Goal: Task Accomplishment & Management: Use online tool/utility

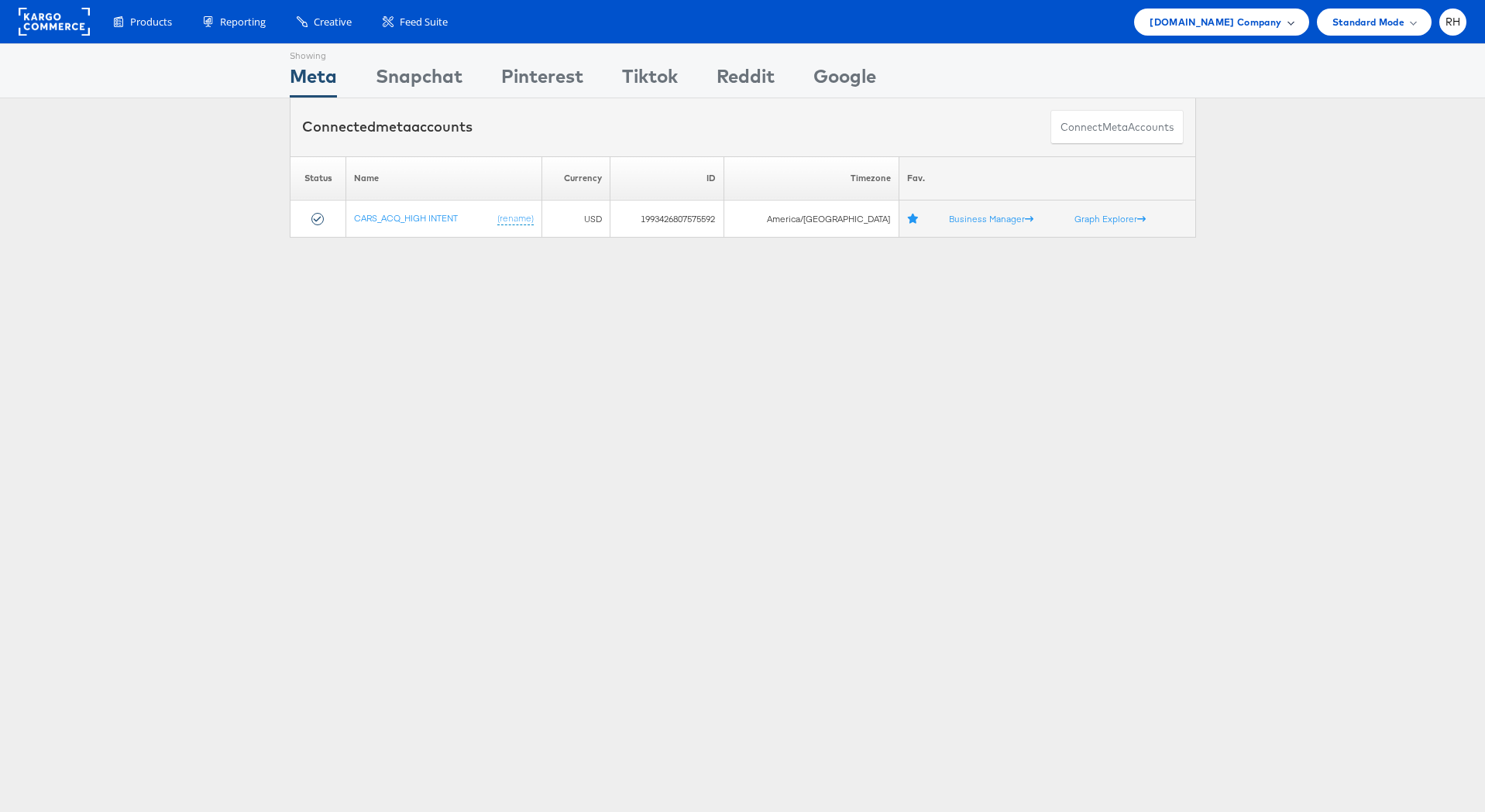
click at [1256, 16] on span "[DOMAIN_NAME] Company" at bounding box center [1215, 22] width 132 height 16
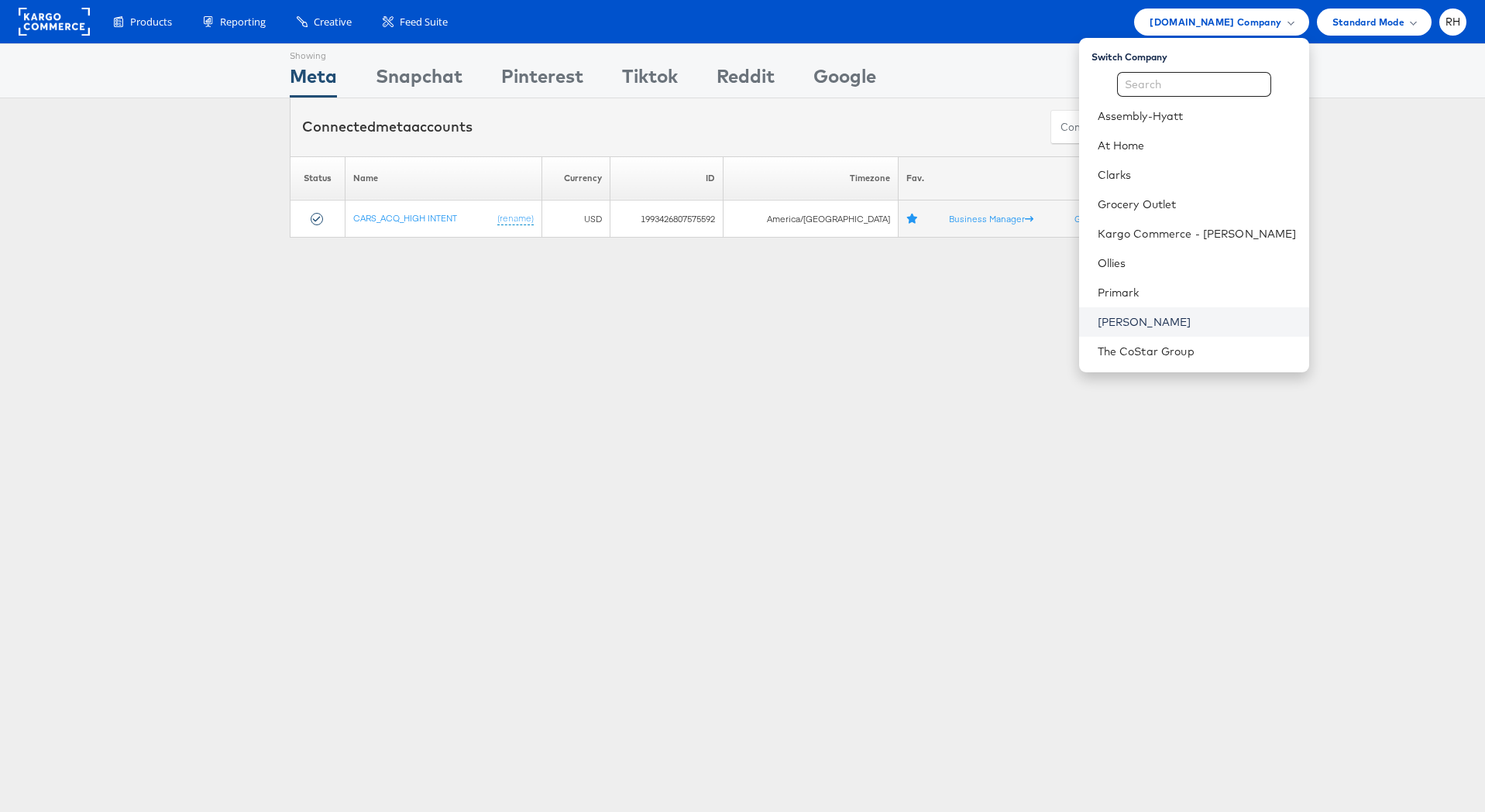
click at [1197, 317] on link "[PERSON_NAME]" at bounding box center [1197, 322] width 199 height 15
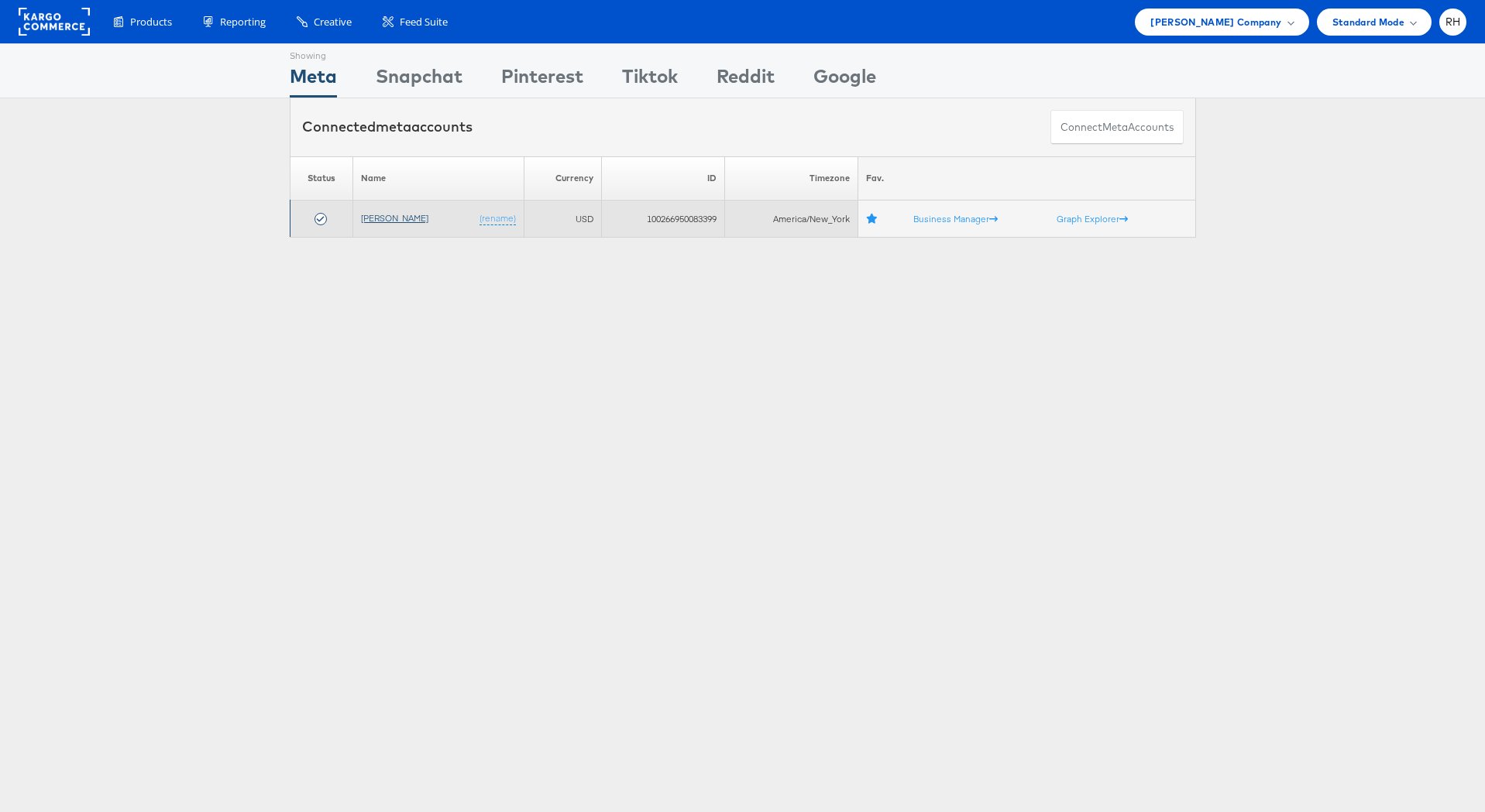
click at [403, 217] on link "[PERSON_NAME]" at bounding box center [395, 218] width 68 height 12
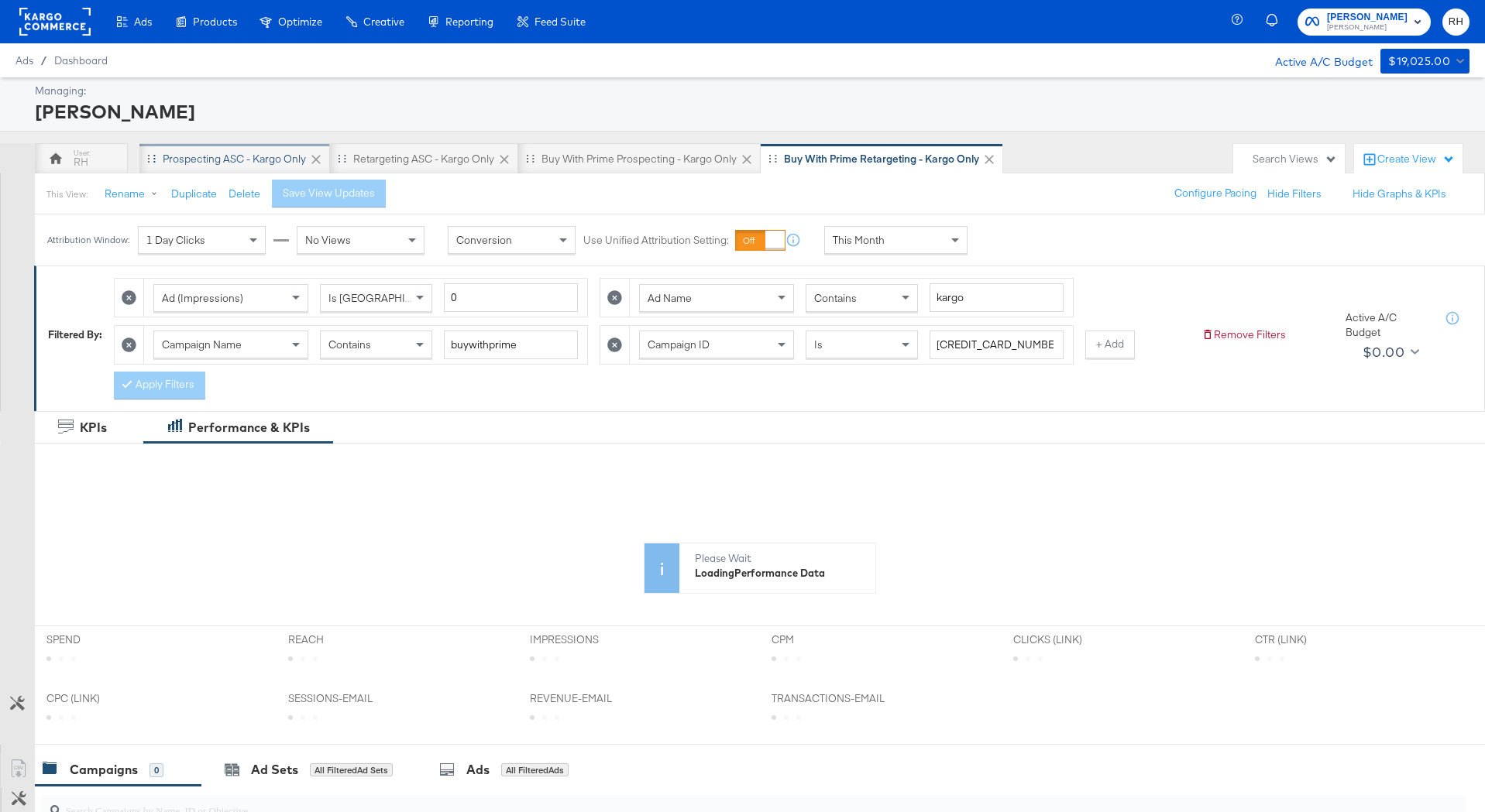
click at [209, 156] on div "Prospecting ASC - Kargo only" at bounding box center [234, 159] width 143 height 15
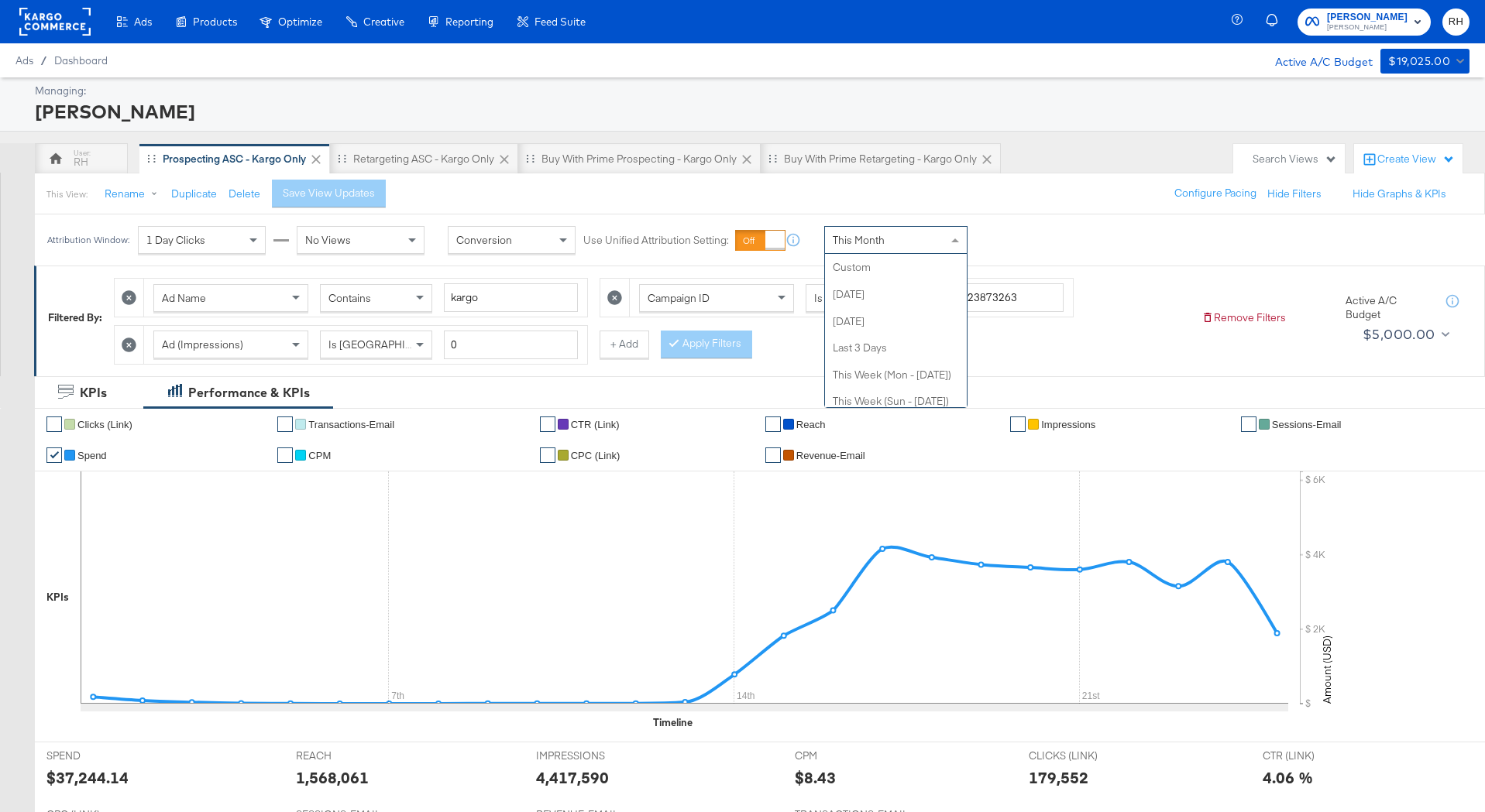
click at [892, 244] on div "This Month" at bounding box center [896, 240] width 142 height 27
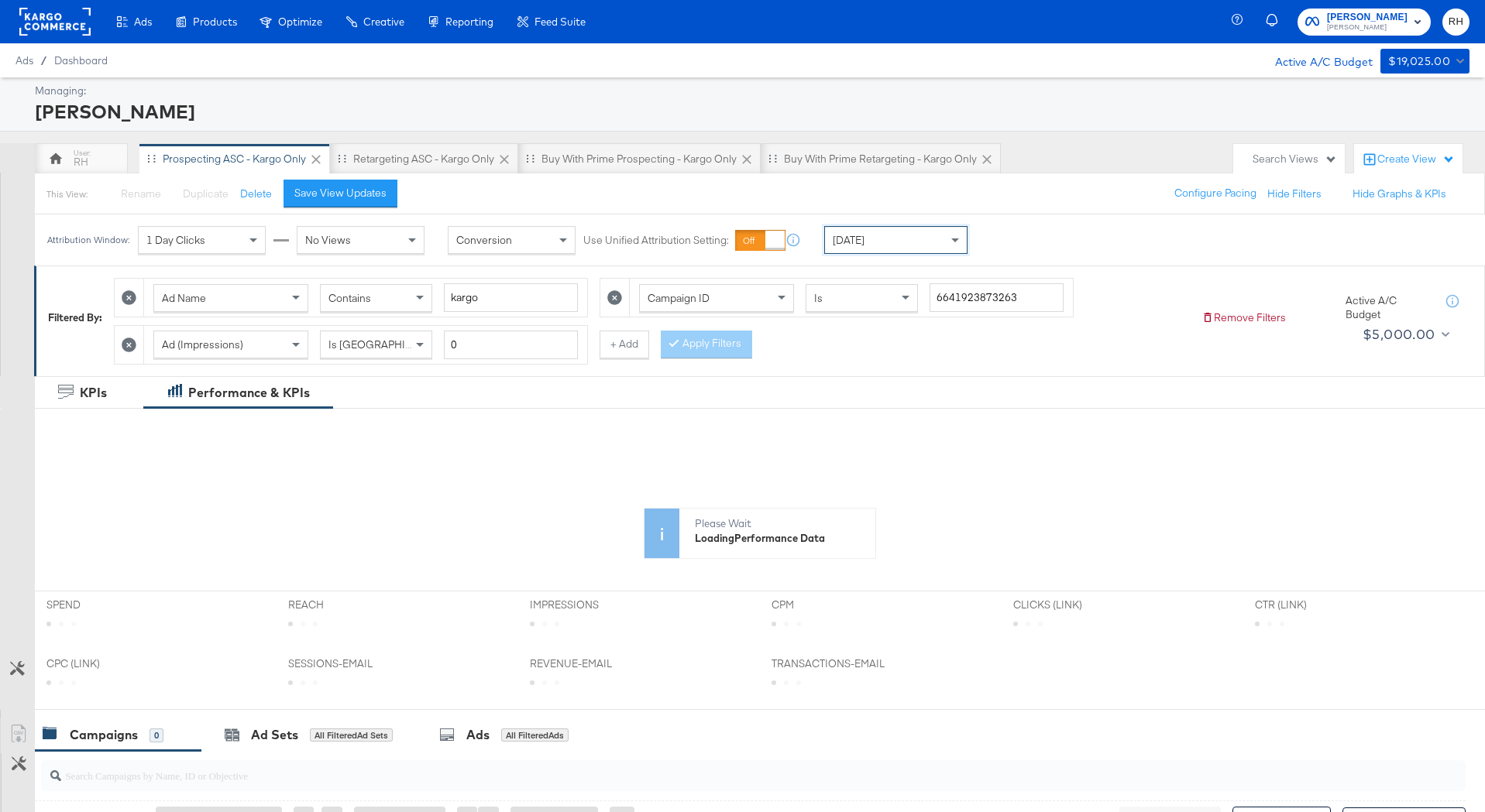
click at [866, 246] on div "Today" at bounding box center [896, 240] width 142 height 27
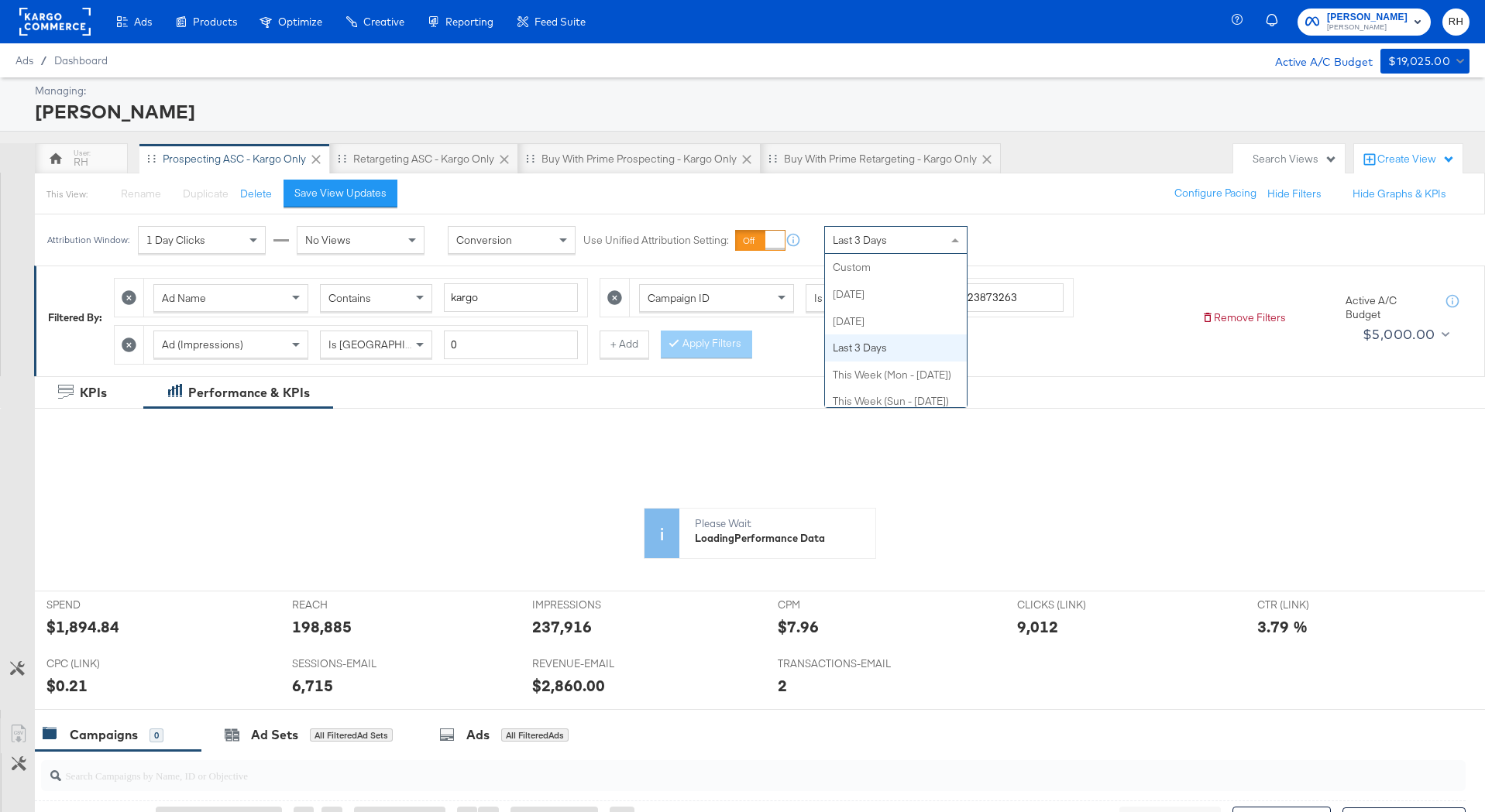
click at [900, 249] on div "Last 3 Days" at bounding box center [896, 240] width 142 height 27
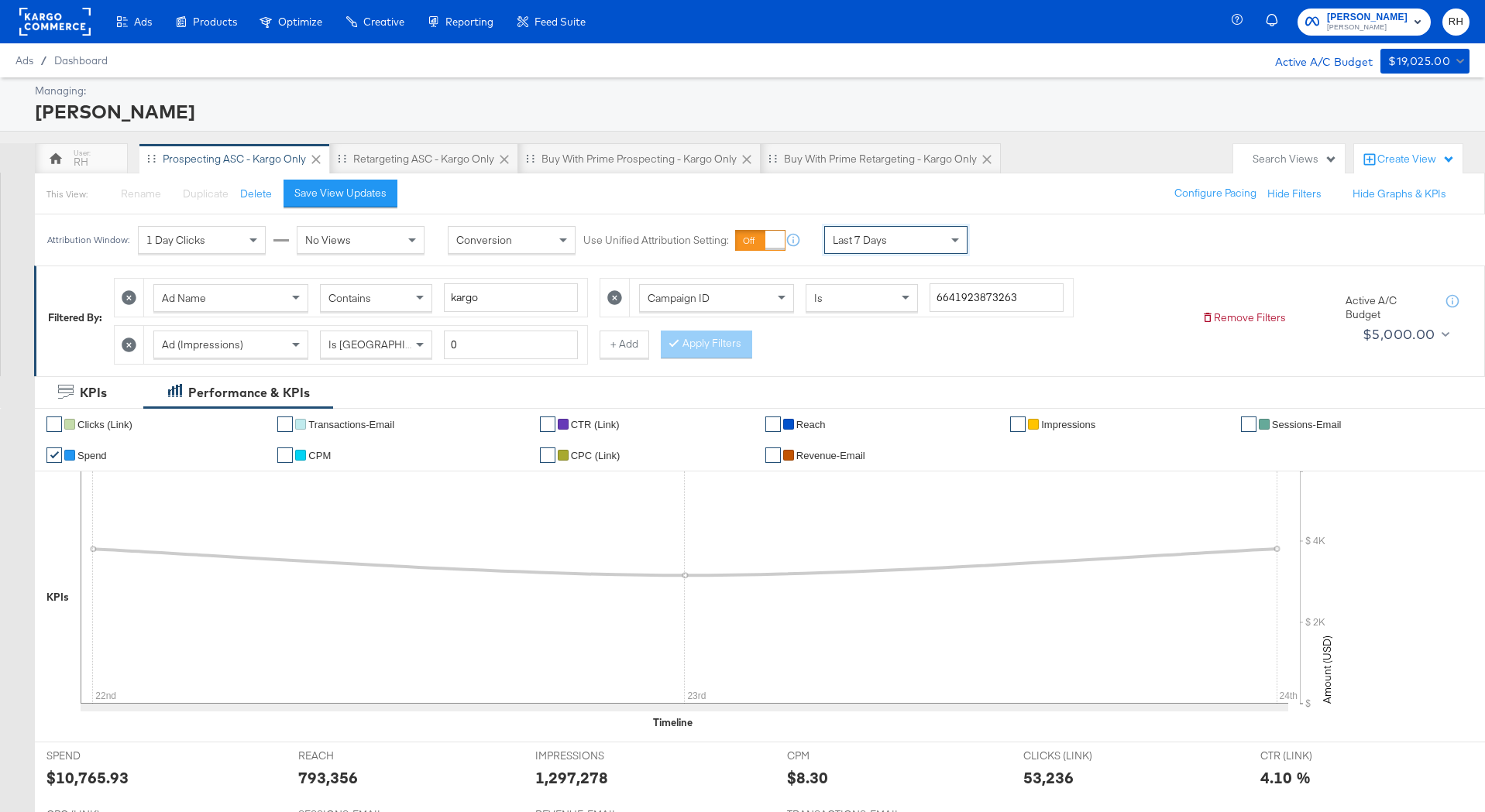
scroll to position [430, 0]
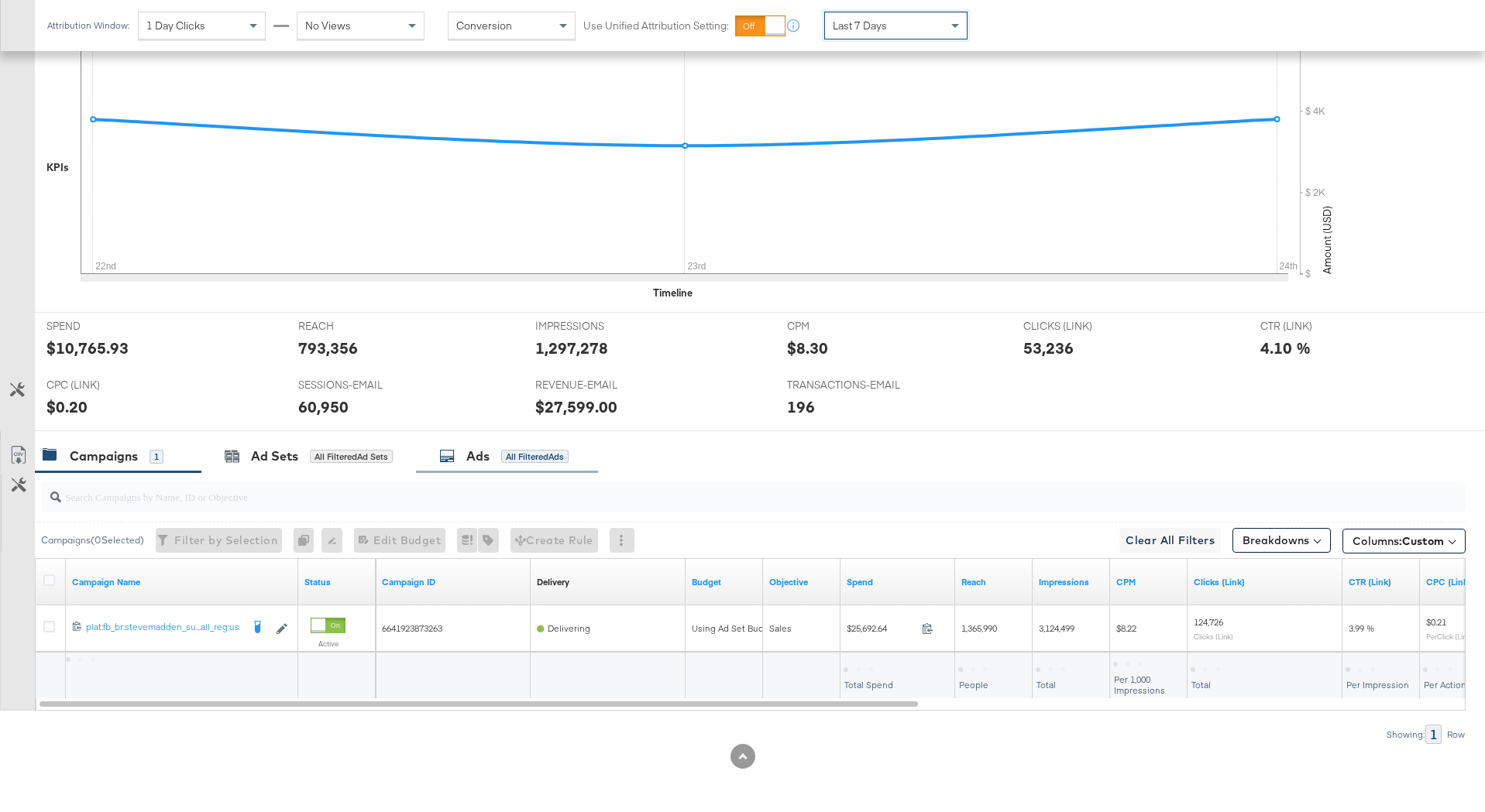
click at [564, 460] on div "All Filtered Ads" at bounding box center [535, 457] width 68 height 14
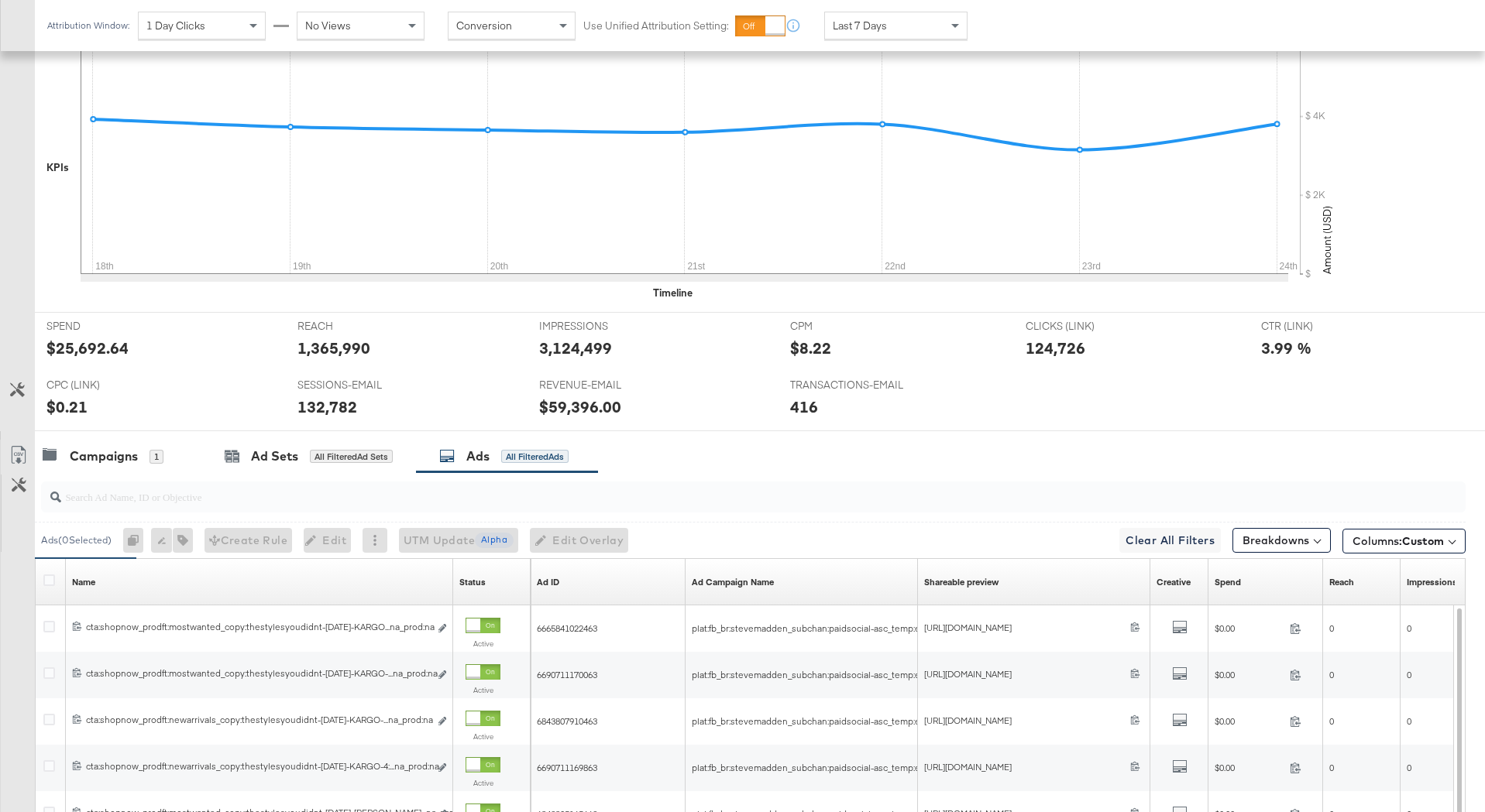
scroll to position [709, 0]
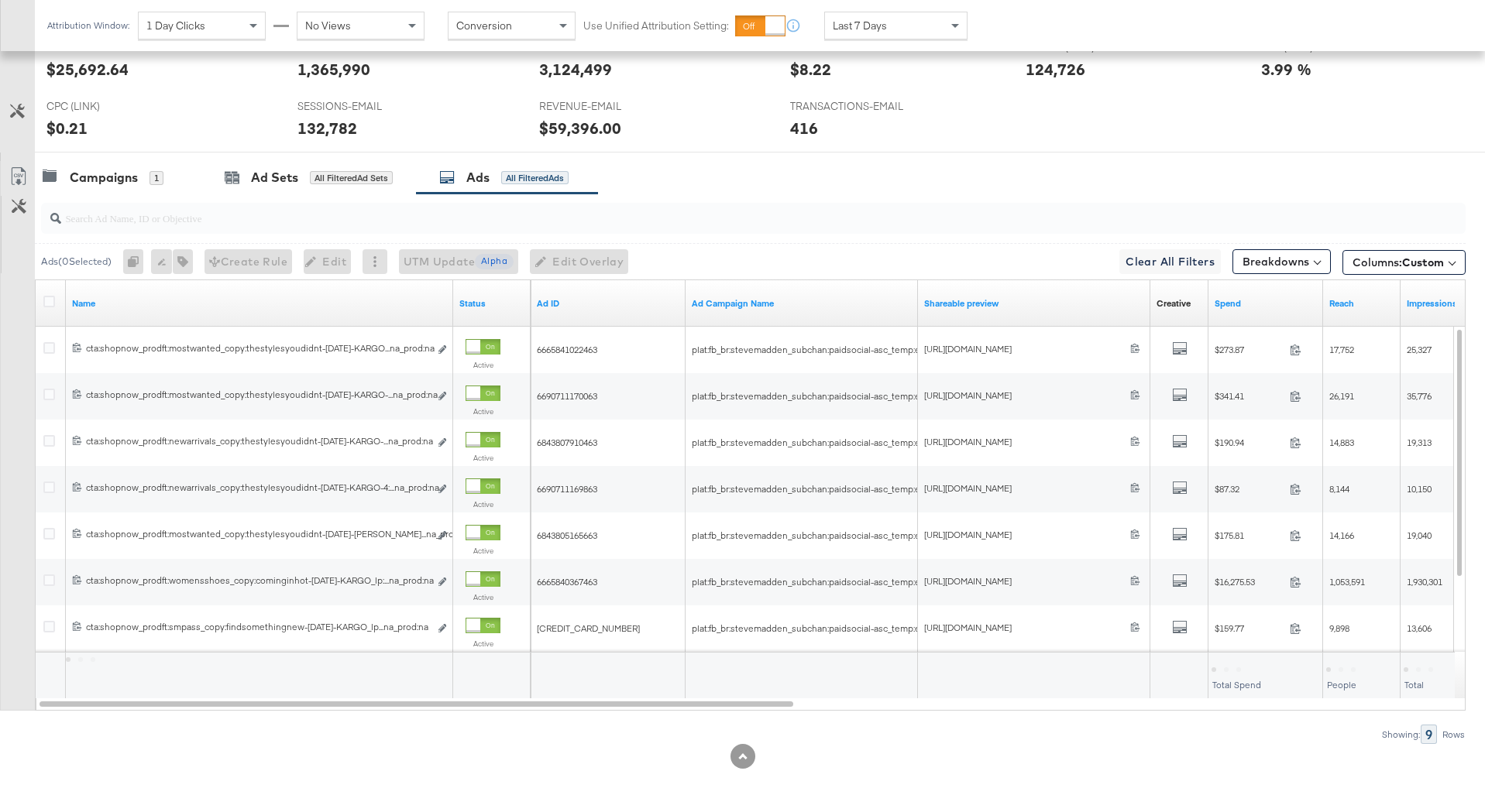
click at [507, 311] on div "Status" at bounding box center [491, 304] width 77 height 25
click at [505, 304] on link "Status" at bounding box center [491, 304] width 65 height 12
click at [505, 304] on link "Status ↑" at bounding box center [491, 304] width 65 height 12
click at [51, 298] on icon at bounding box center [49, 301] width 12 height 12
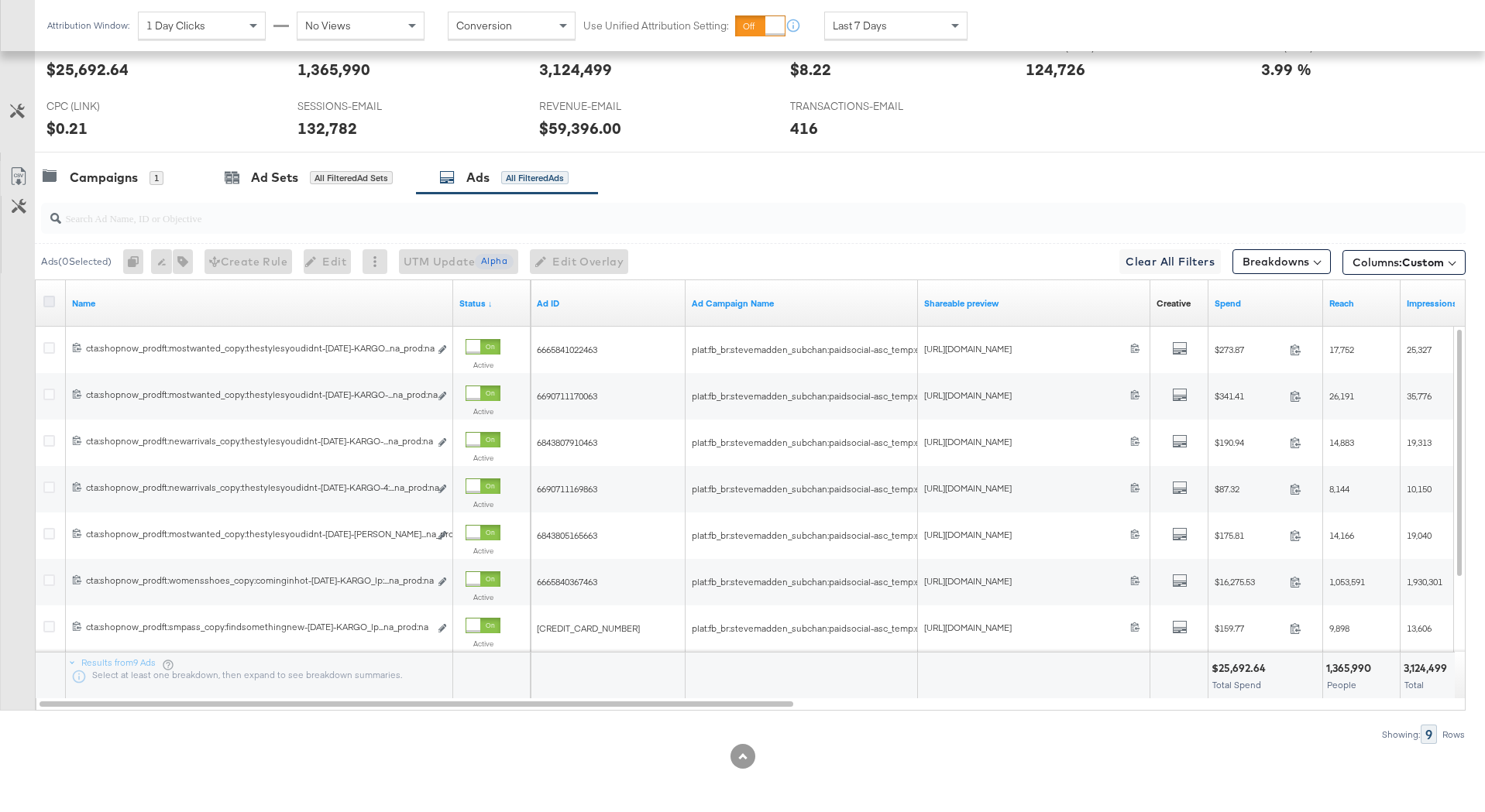
click at [0, 0] on input "checkbox" at bounding box center [0, 0] width 0 height 0
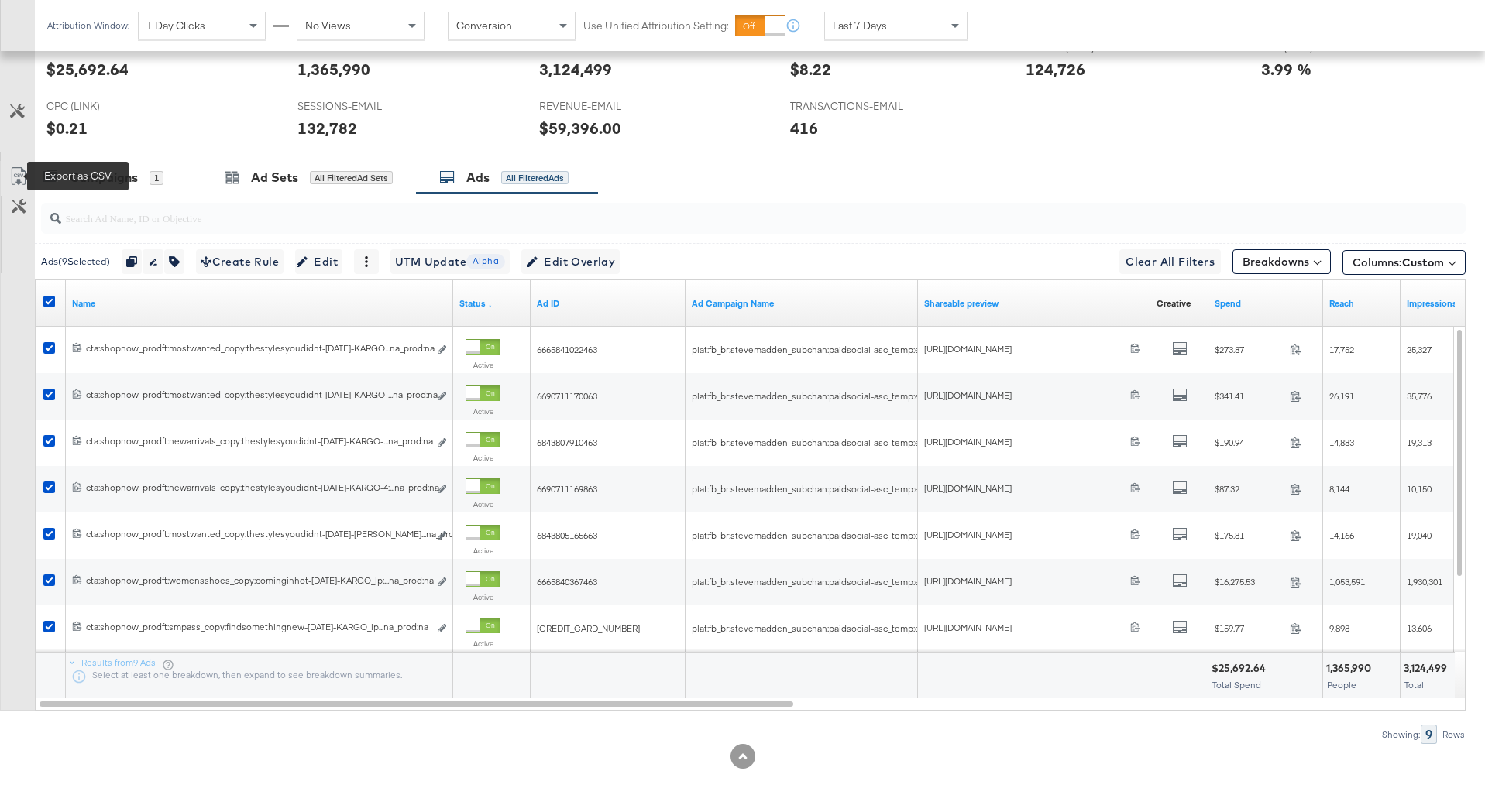
click at [17, 179] on icon at bounding box center [18, 176] width 19 height 19
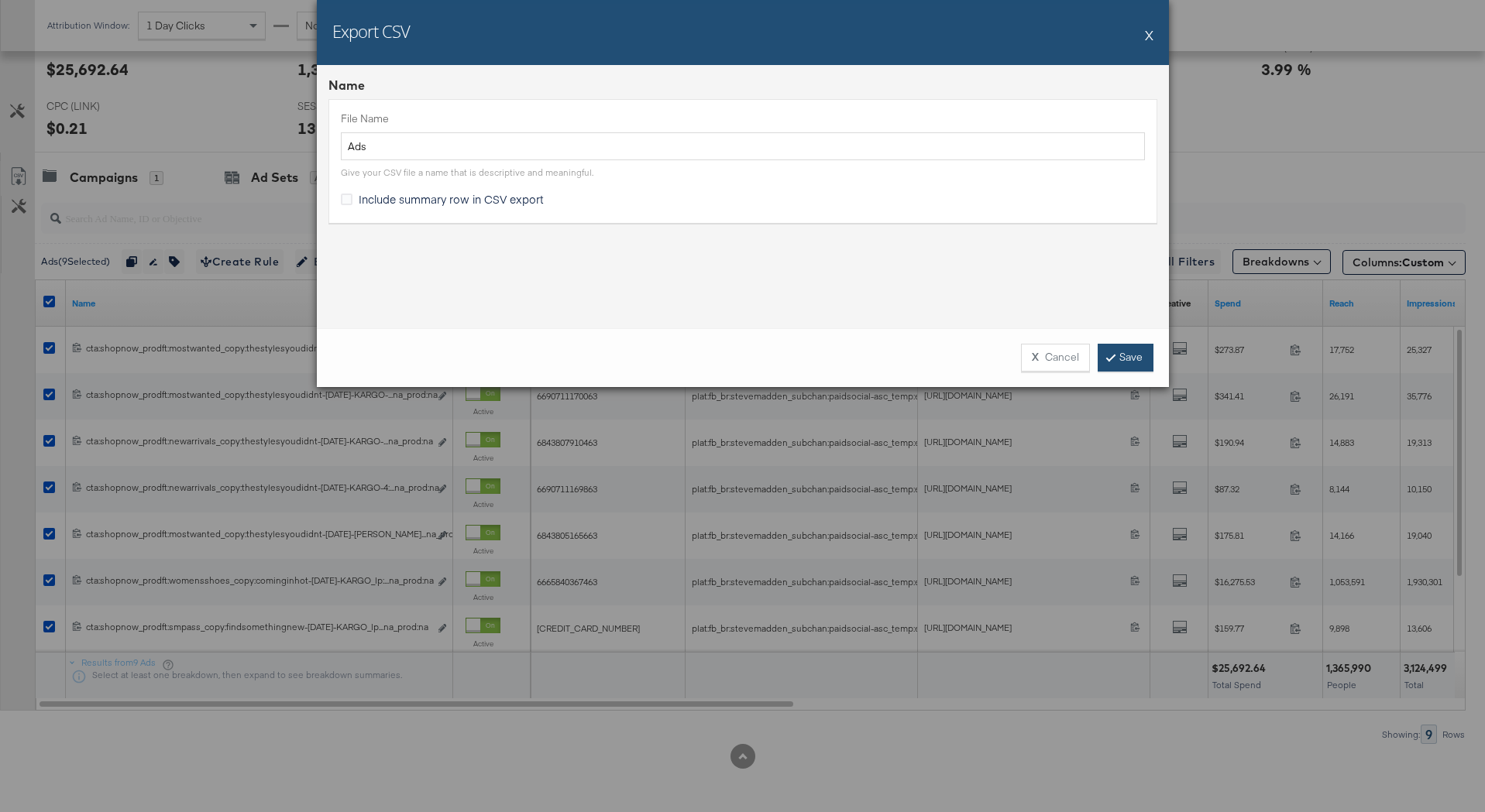
click at [1114, 349] on link "Save" at bounding box center [1125, 357] width 56 height 28
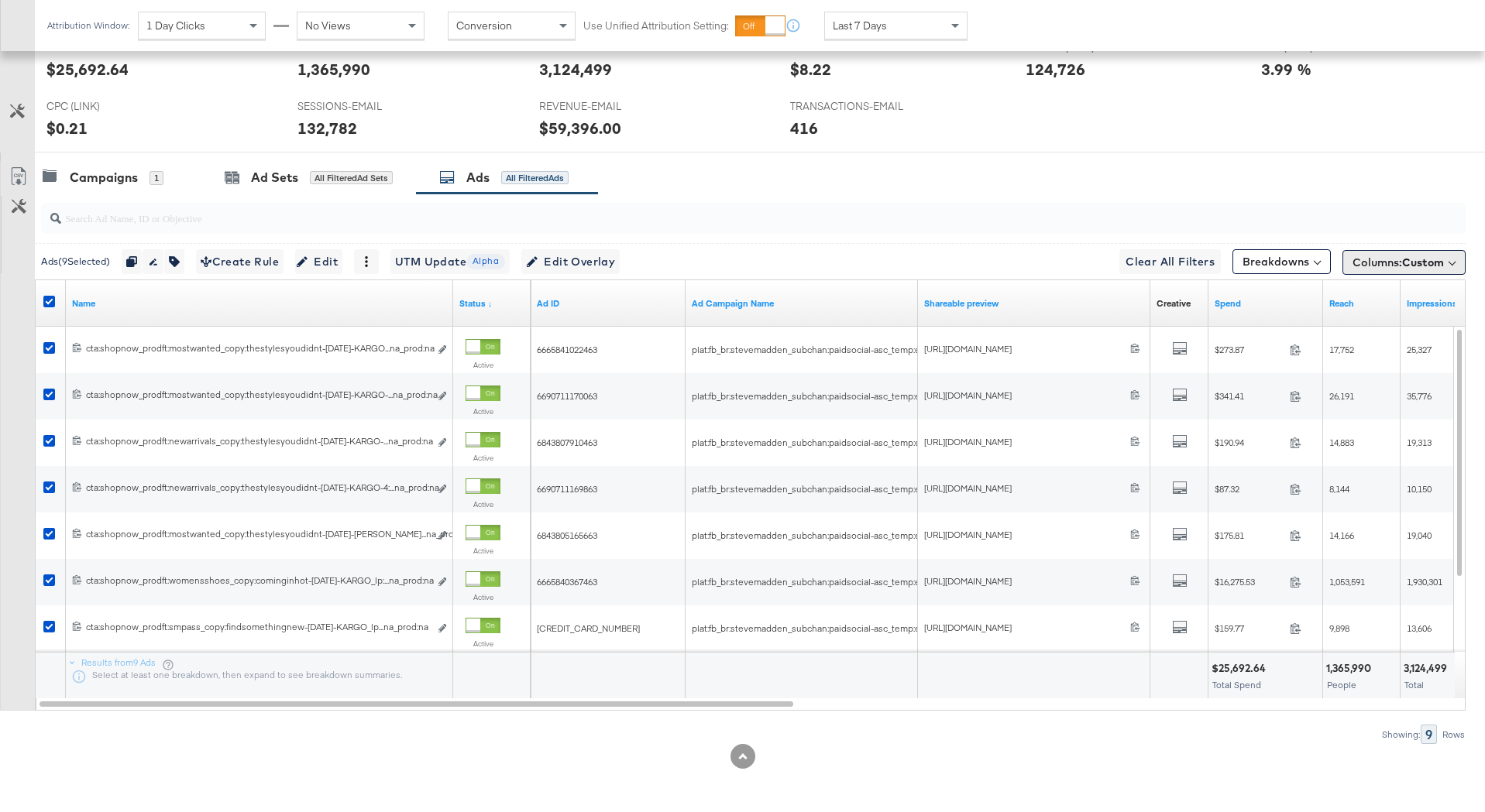
click at [1393, 266] on span "Columns: Custom" at bounding box center [1398, 262] width 92 height 15
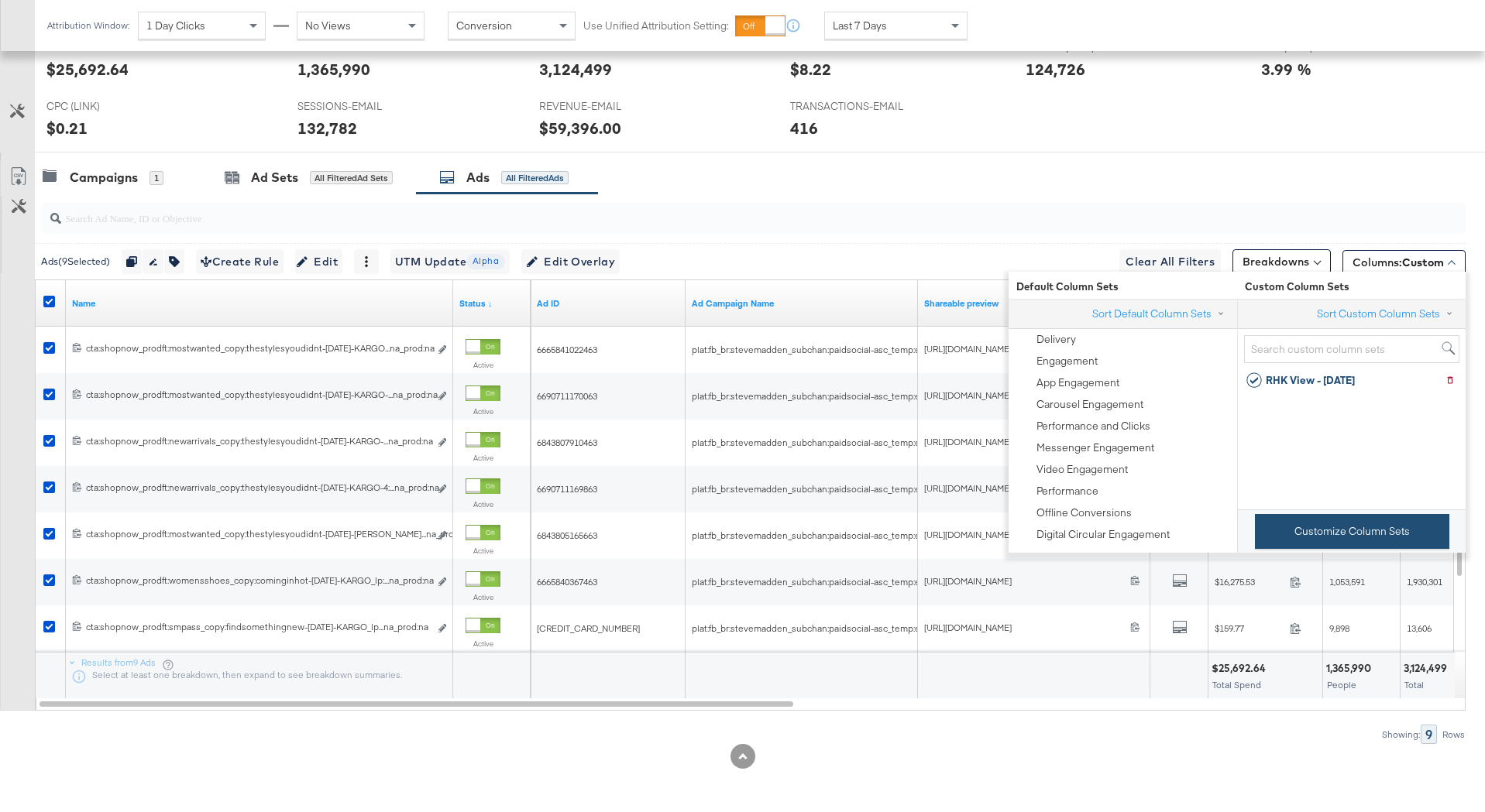
click at [1332, 533] on button "Customize Column Sets" at bounding box center [1352, 531] width 195 height 35
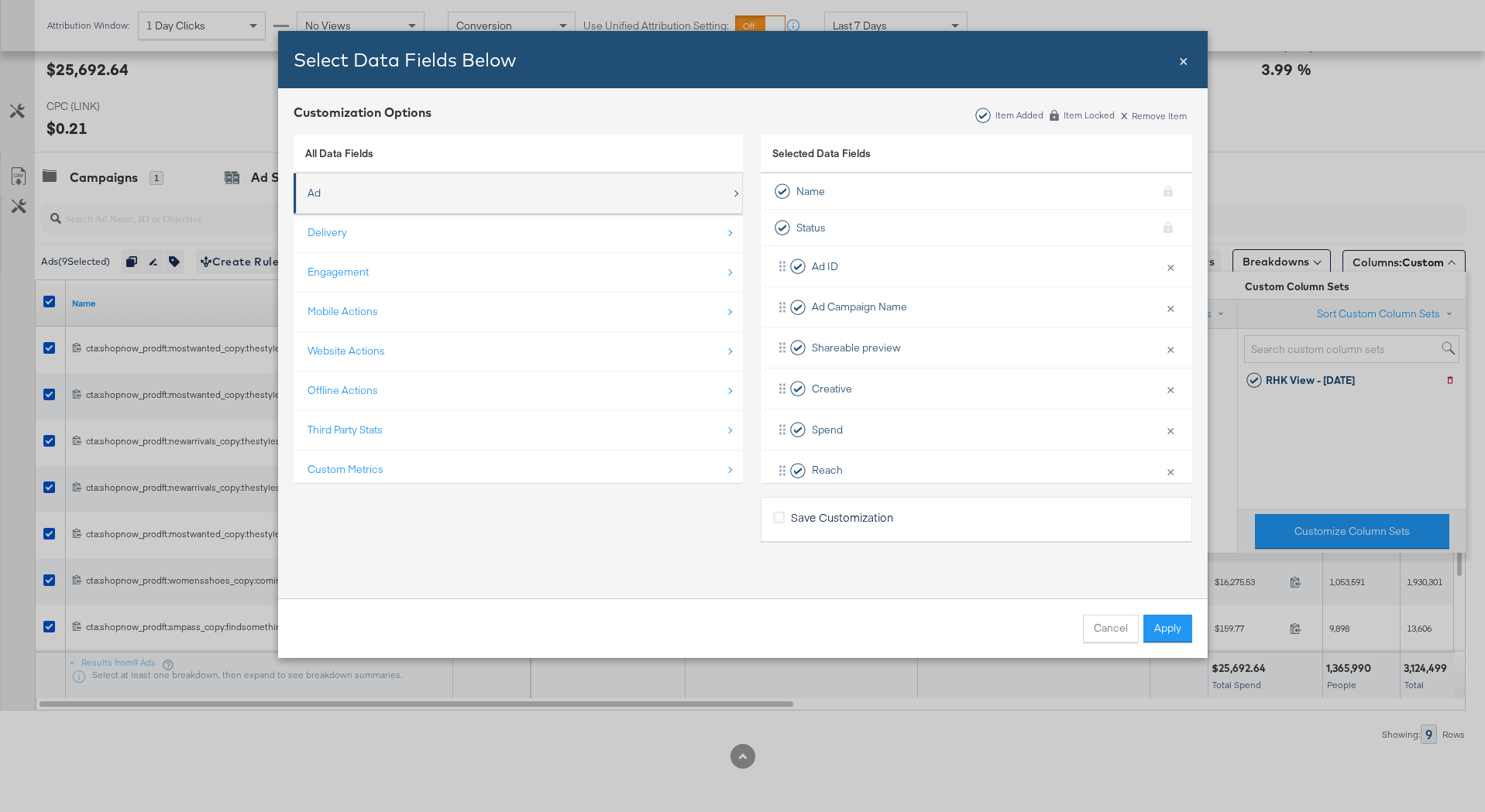
click at [365, 192] on div "Ad" at bounding box center [519, 194] width 424 height 32
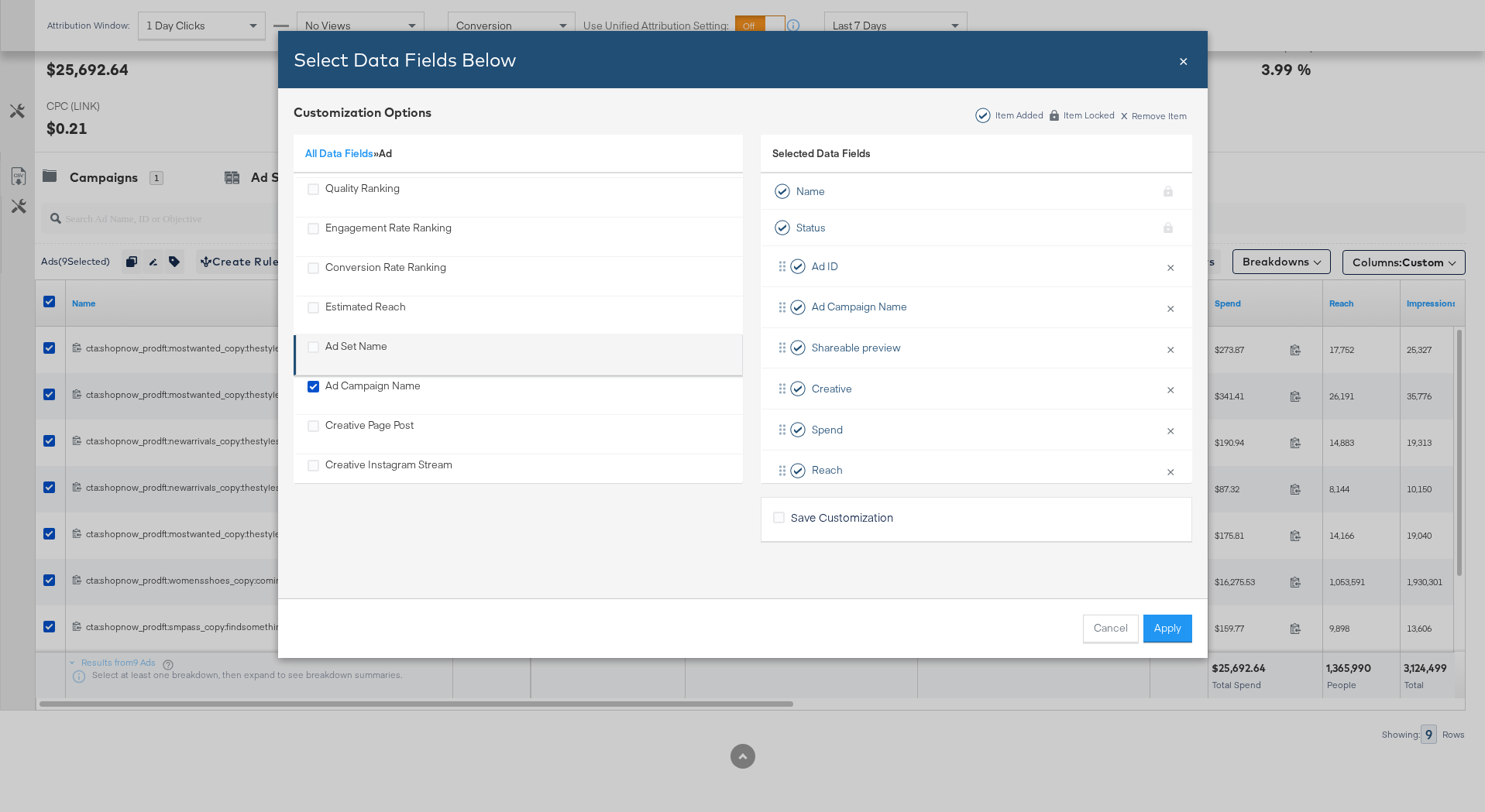
scroll to position [235, 0]
click at [372, 348] on div "Ad Set Name" at bounding box center [356, 353] width 62 height 32
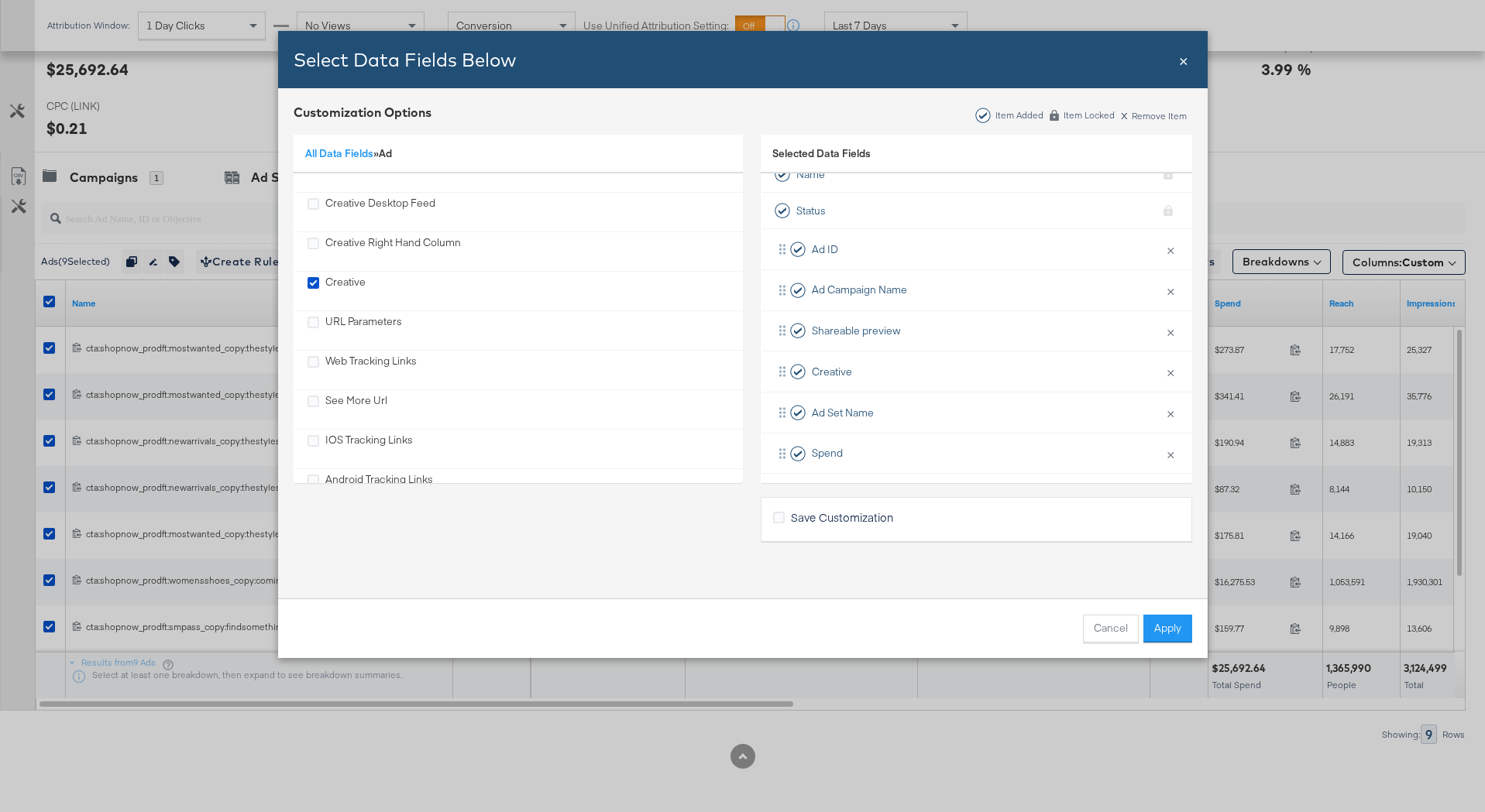
scroll to position [0, 0]
drag, startPoint x: 781, startPoint y: 306, endPoint x: 784, endPoint y: 391, distance: 85.1
click at [784, 391] on div "Ad ID × Remove from KPIs Ad Campaign Name × Remove from KPIs Shareable preview …" at bounding box center [976, 593] width 431 height 694
click at [826, 522] on span "Save Customization" at bounding box center [842, 517] width 102 height 15
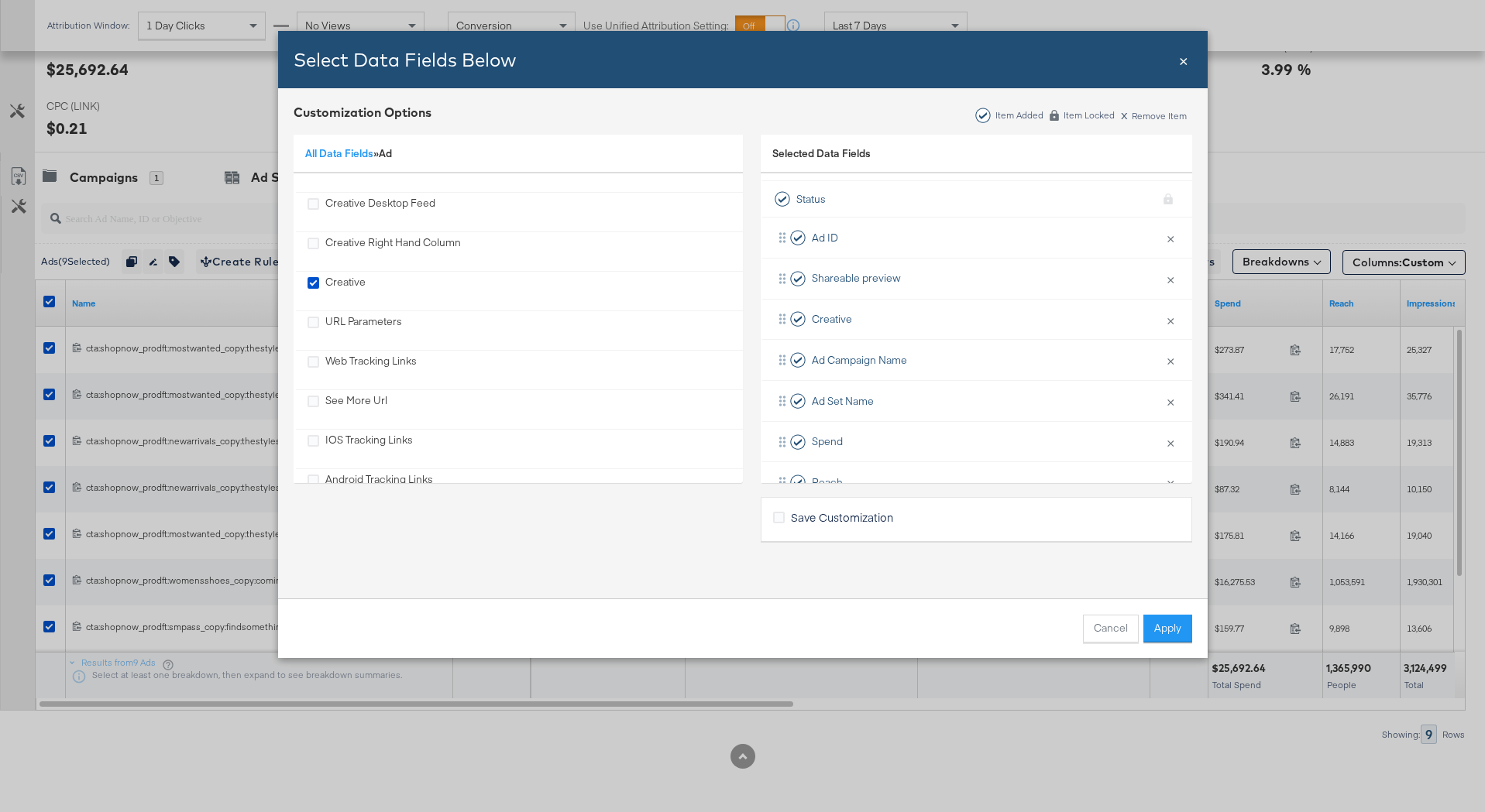
click at [0, 0] on input "Save Customization" at bounding box center [0, 0] width 0 height 0
click at [1154, 632] on button "Apply" at bounding box center [1167, 628] width 49 height 28
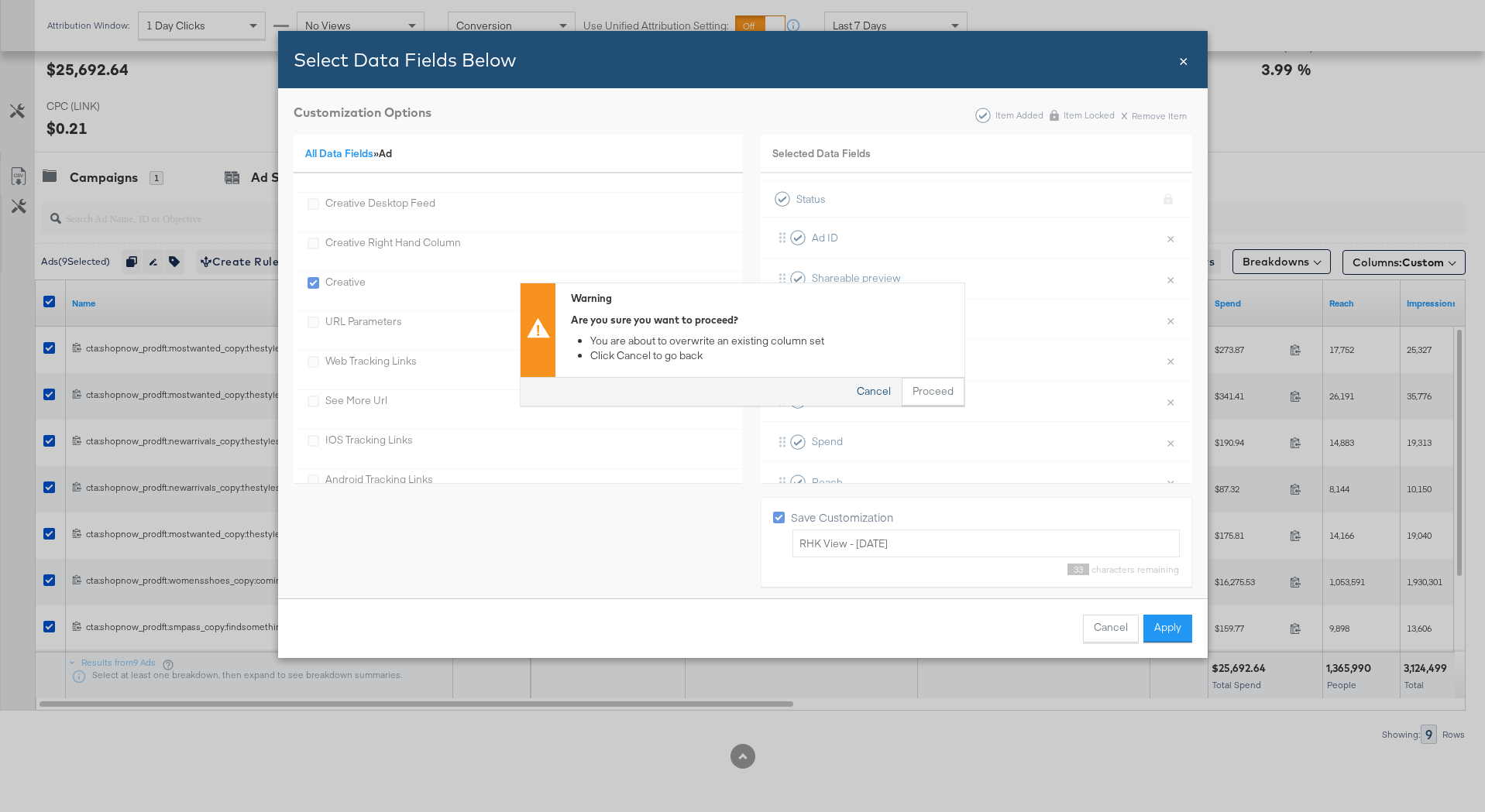
click at [878, 397] on button "Cancel" at bounding box center [874, 392] width 56 height 28
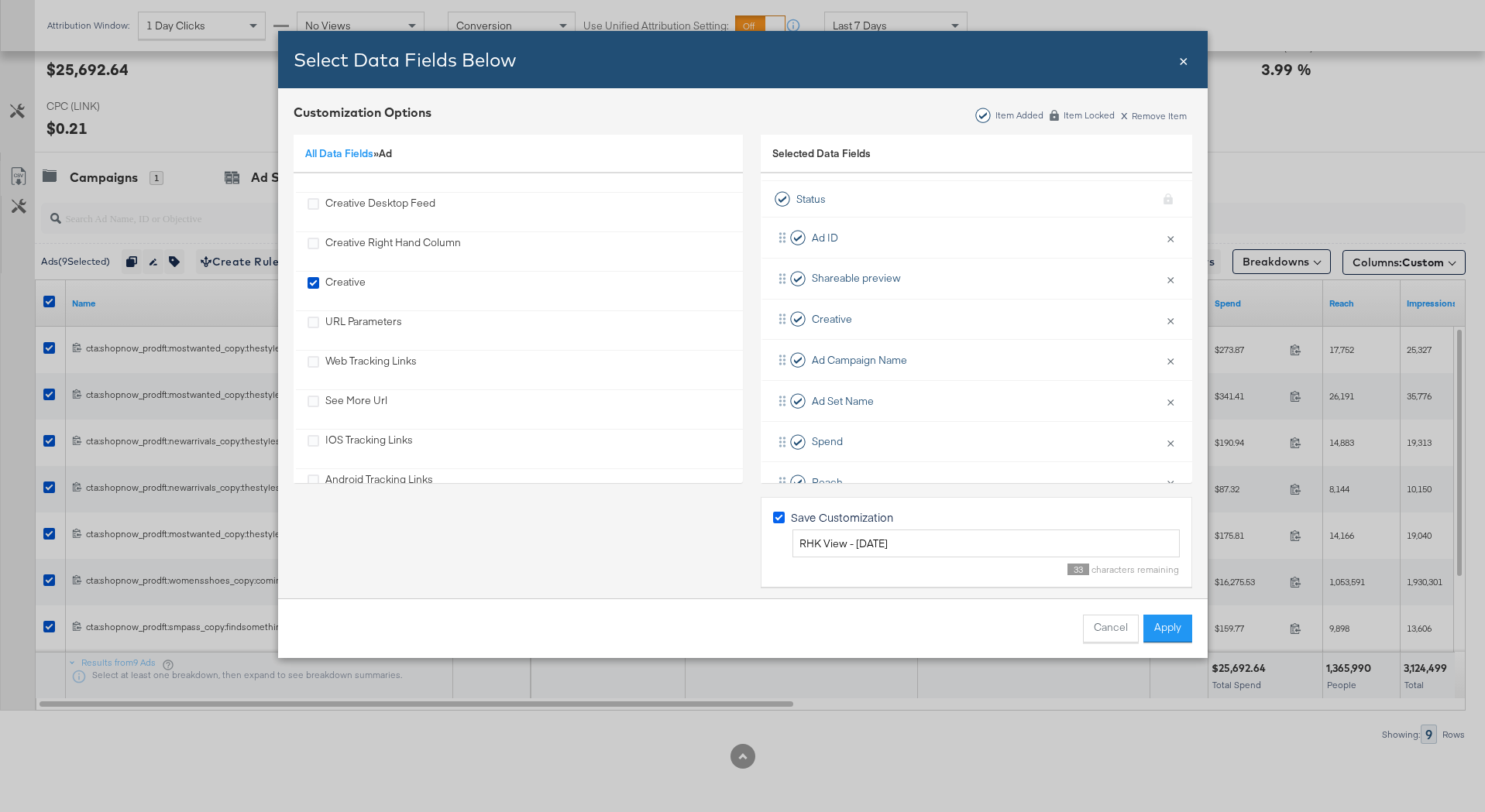
click at [781, 520] on icon "Bulk Add Locations Modal" at bounding box center [778, 517] width 12 height 12
click at [0, 0] on input "Save Customization" at bounding box center [0, 0] width 0 height 0
click at [1173, 628] on button "Apply" at bounding box center [1167, 628] width 49 height 28
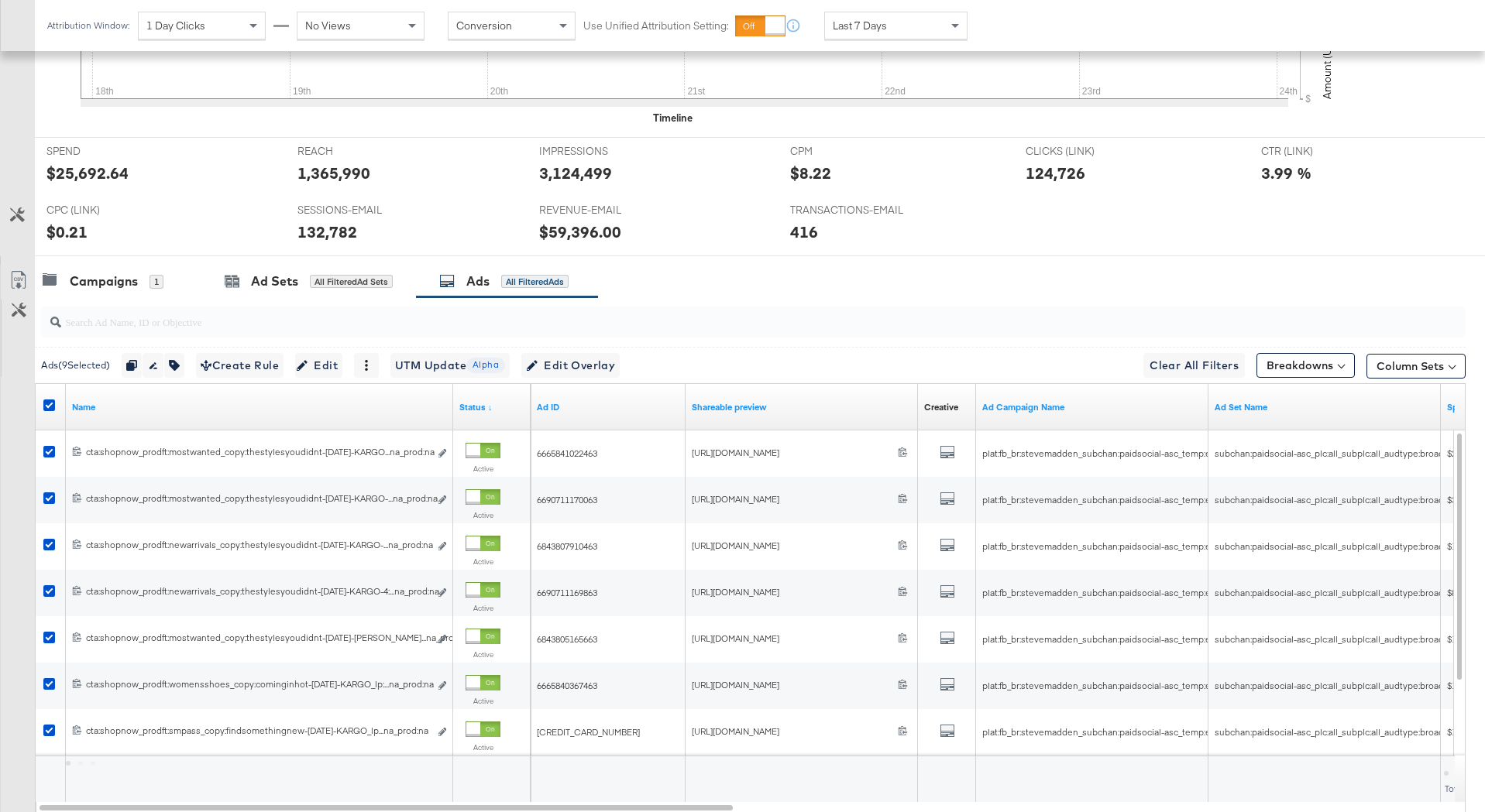
scroll to position [709, 0]
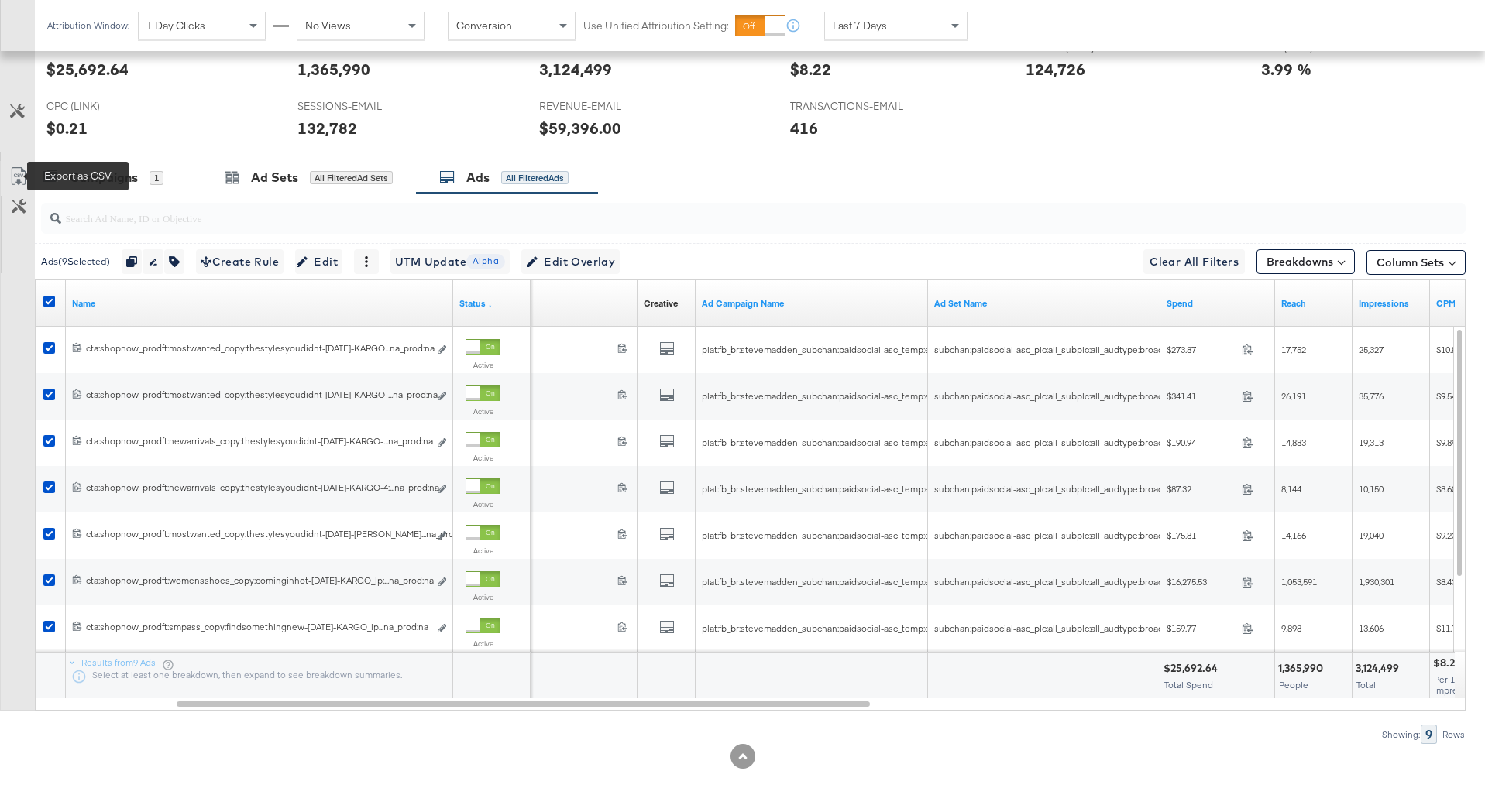
click at [20, 179] on icon at bounding box center [18, 176] width 19 height 19
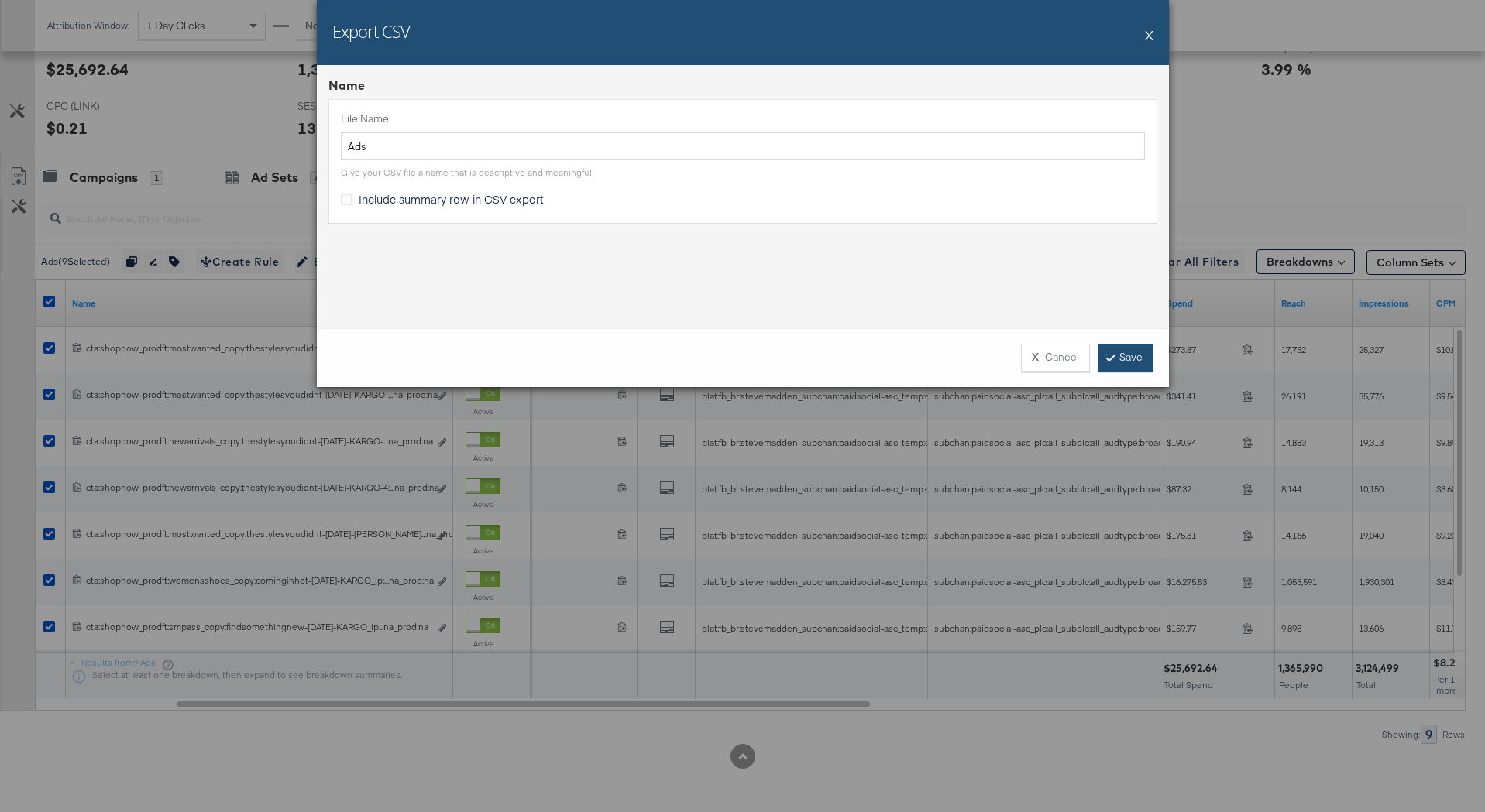
click at [1131, 360] on link "Save" at bounding box center [1125, 357] width 56 height 28
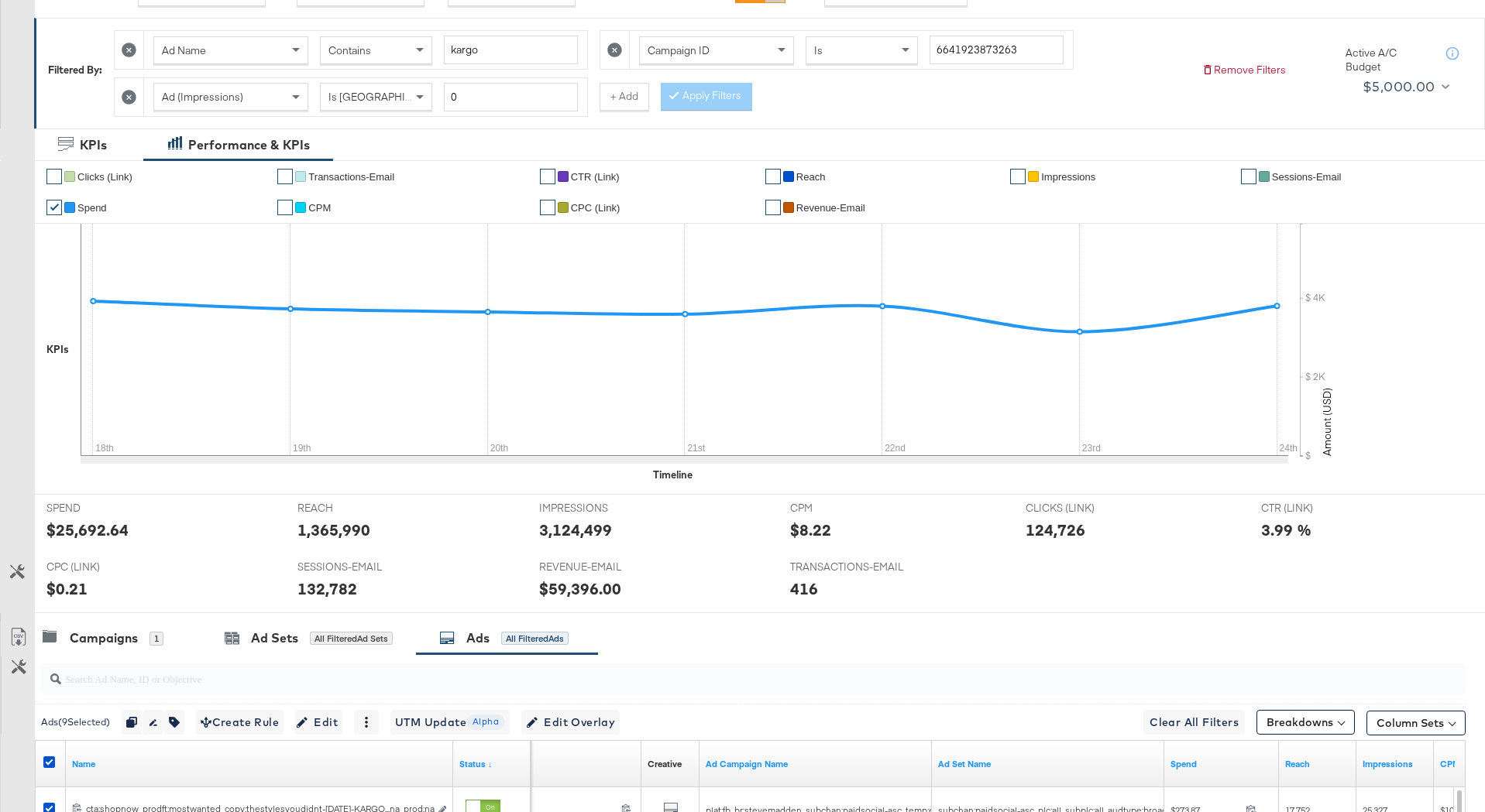
scroll to position [0, 0]
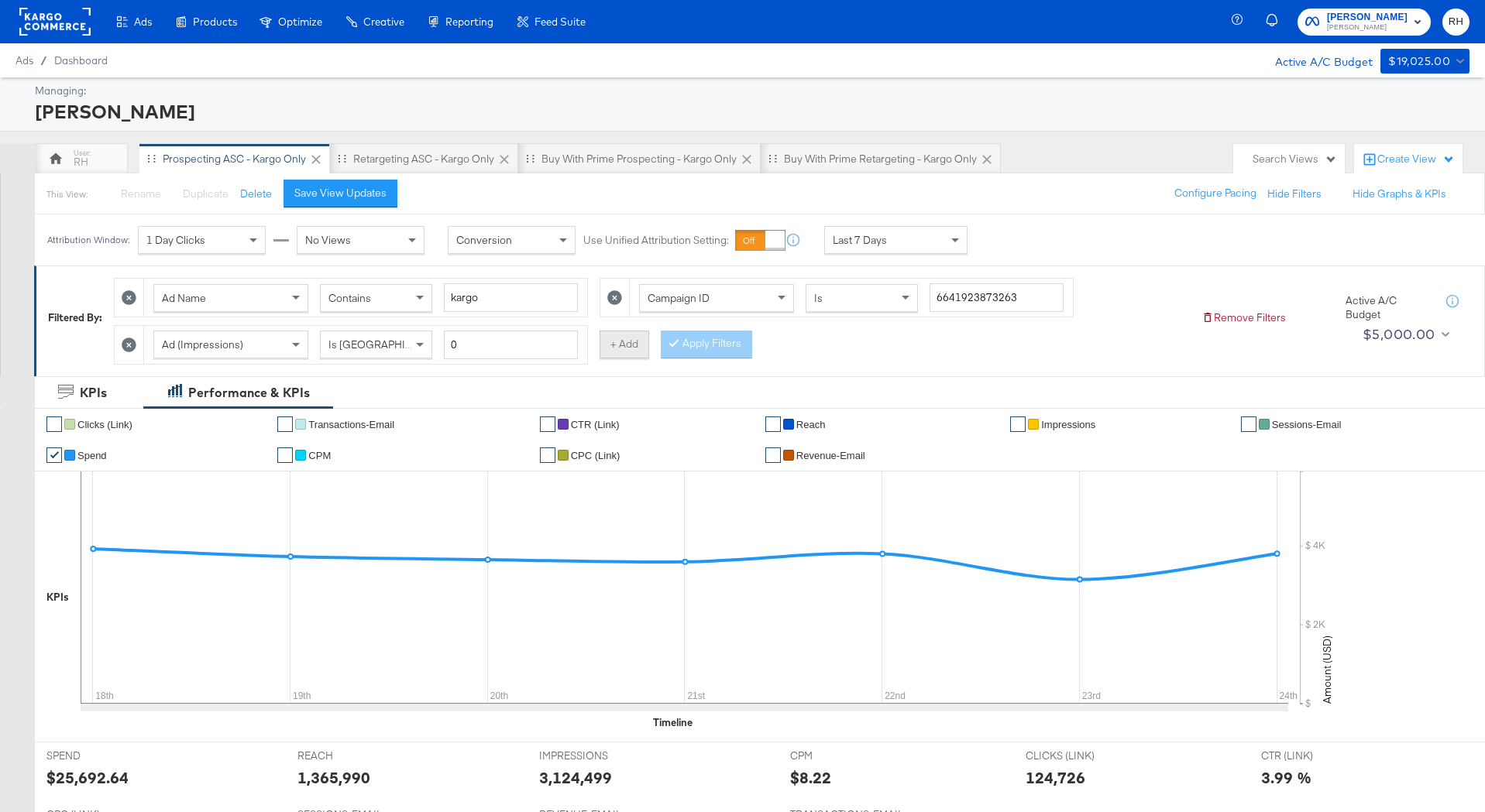
click at [630, 341] on button "+ Add" at bounding box center [625, 344] width 50 height 28
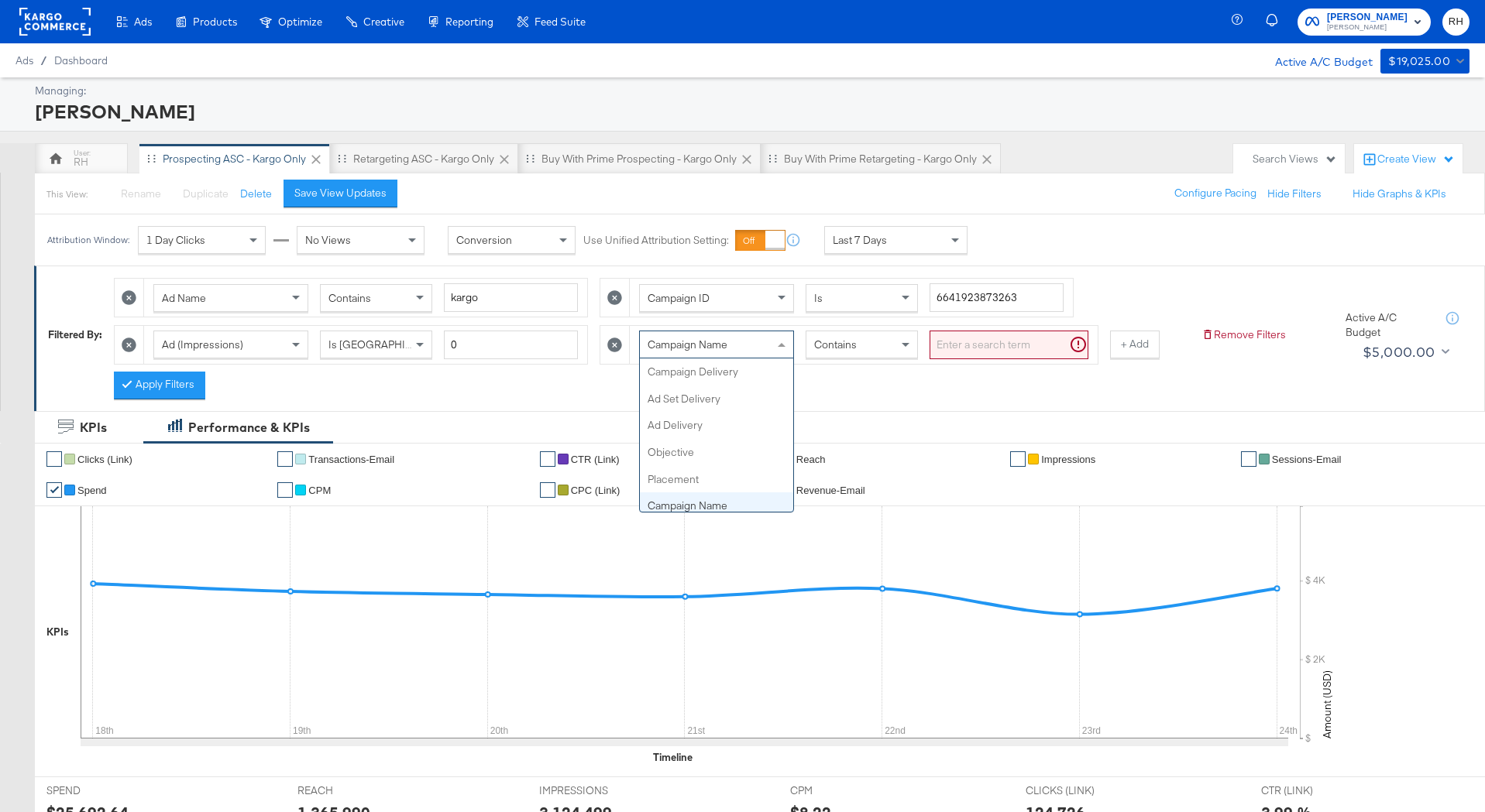
click at [751, 332] on div "Campaign Name" at bounding box center [716, 345] width 154 height 27
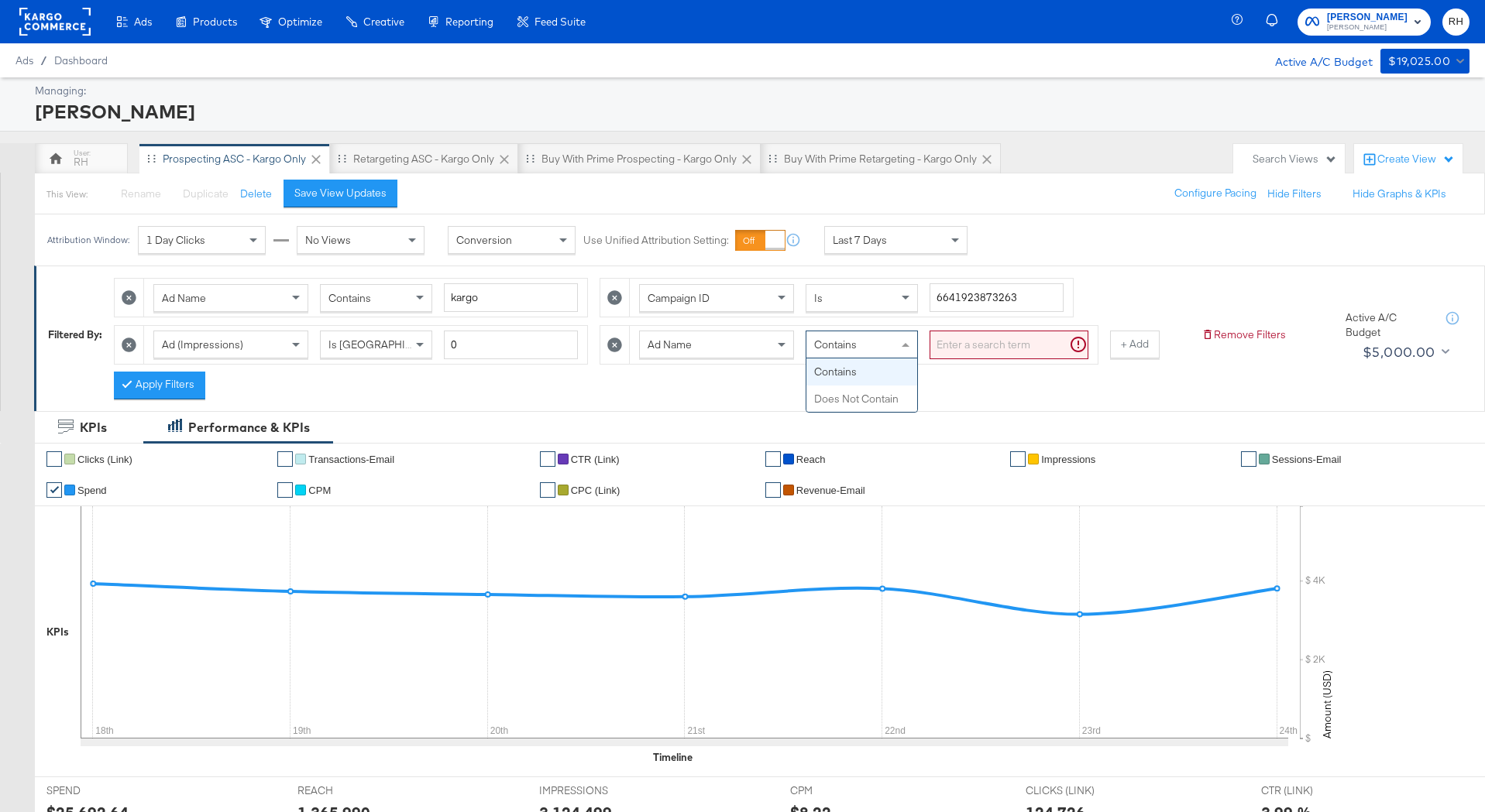
click at [842, 351] on span "Contains" at bounding box center [835, 345] width 43 height 14
click at [954, 343] on input "search" at bounding box center [1009, 345] width 159 height 28
type input "smpass"
click at [1125, 346] on button "+ Add" at bounding box center [1110, 344] width 50 height 28
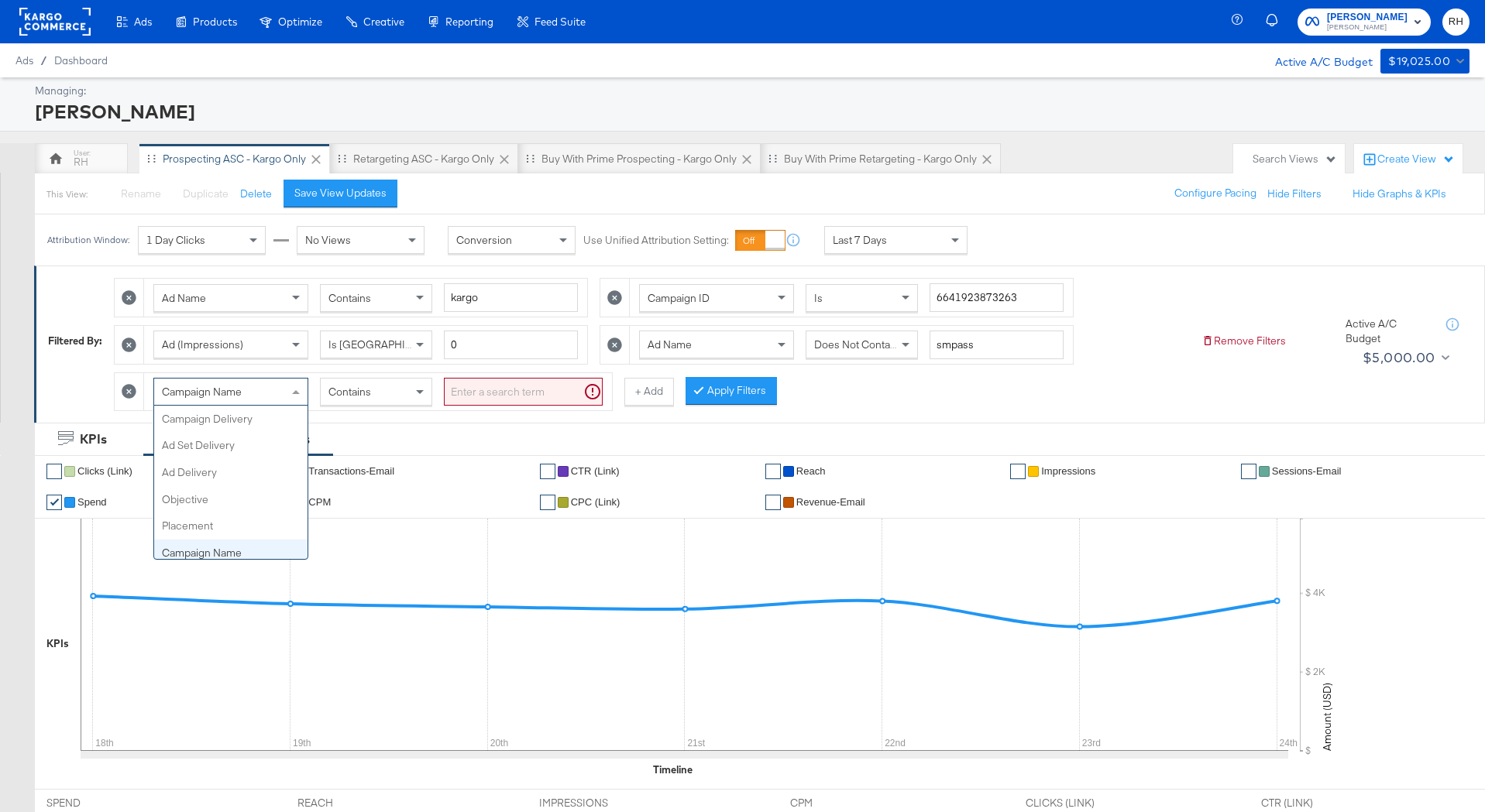
click at [290, 394] on span at bounding box center [298, 392] width 20 height 27
click at [362, 394] on span "Contains" at bounding box center [350, 392] width 43 height 14
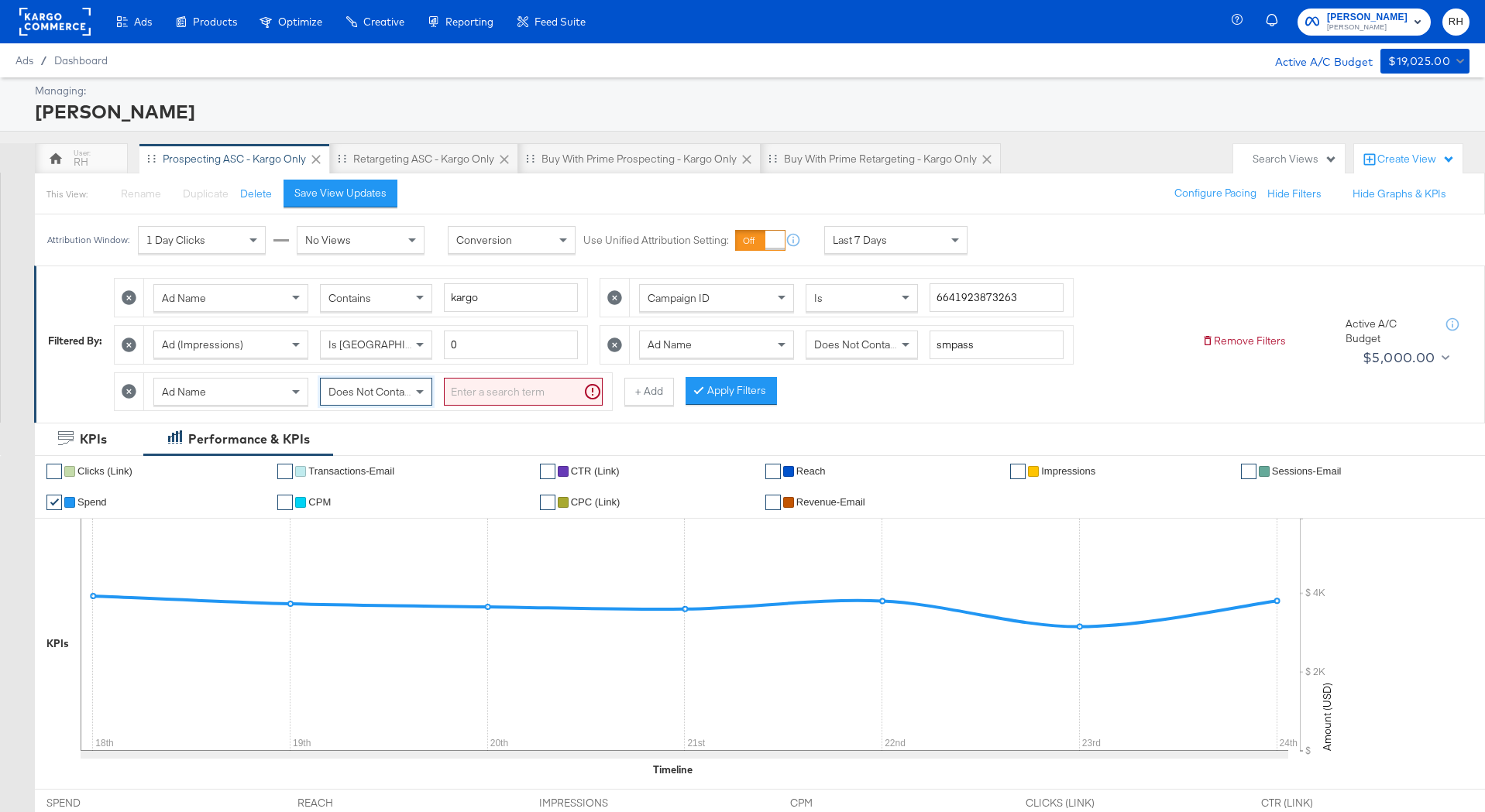
click at [489, 388] on input "search" at bounding box center [523, 392] width 159 height 28
type input "4:5"
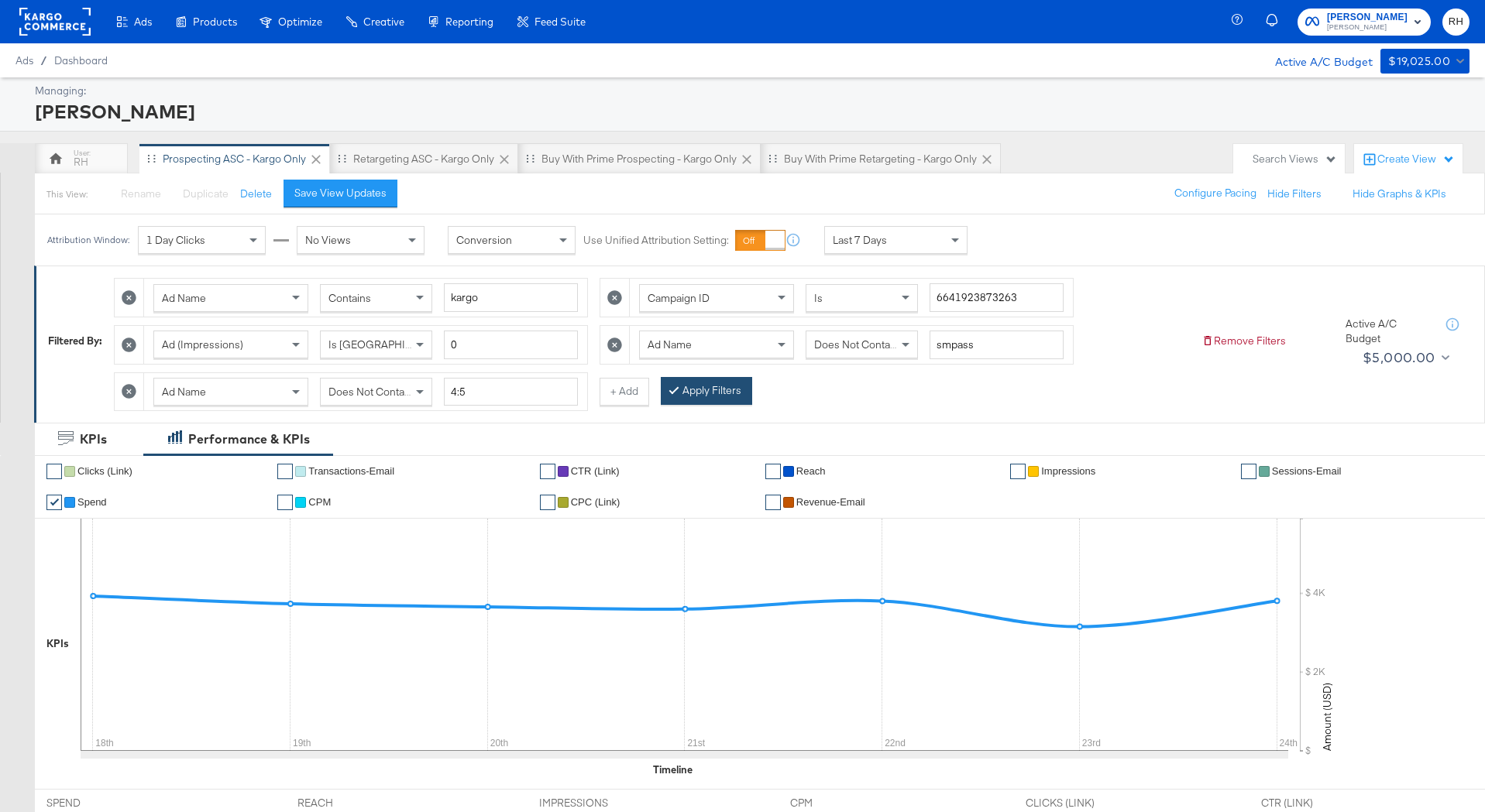
click at [744, 396] on button "Apply Filters" at bounding box center [706, 390] width 92 height 28
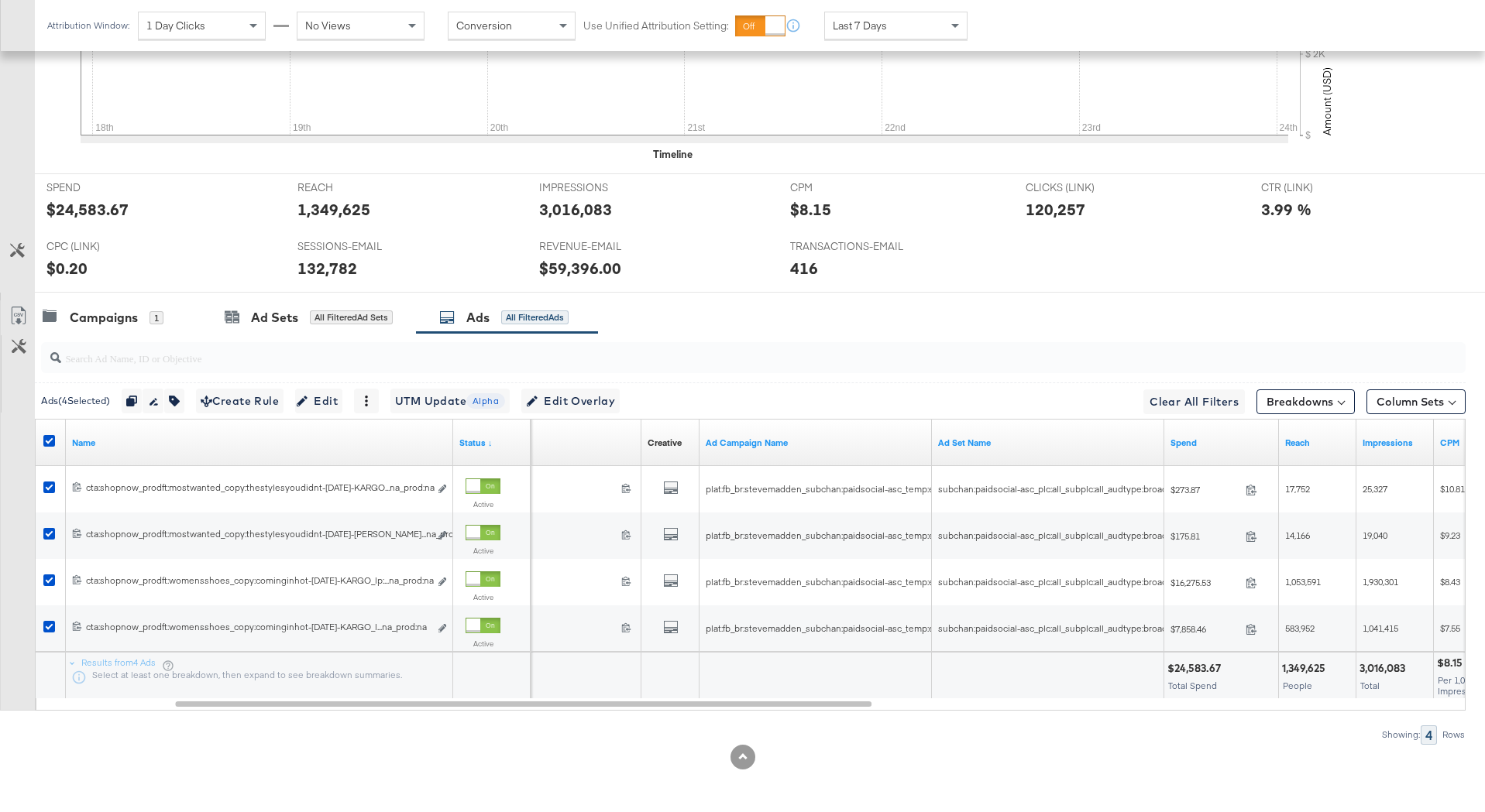
scroll to position [0, 0]
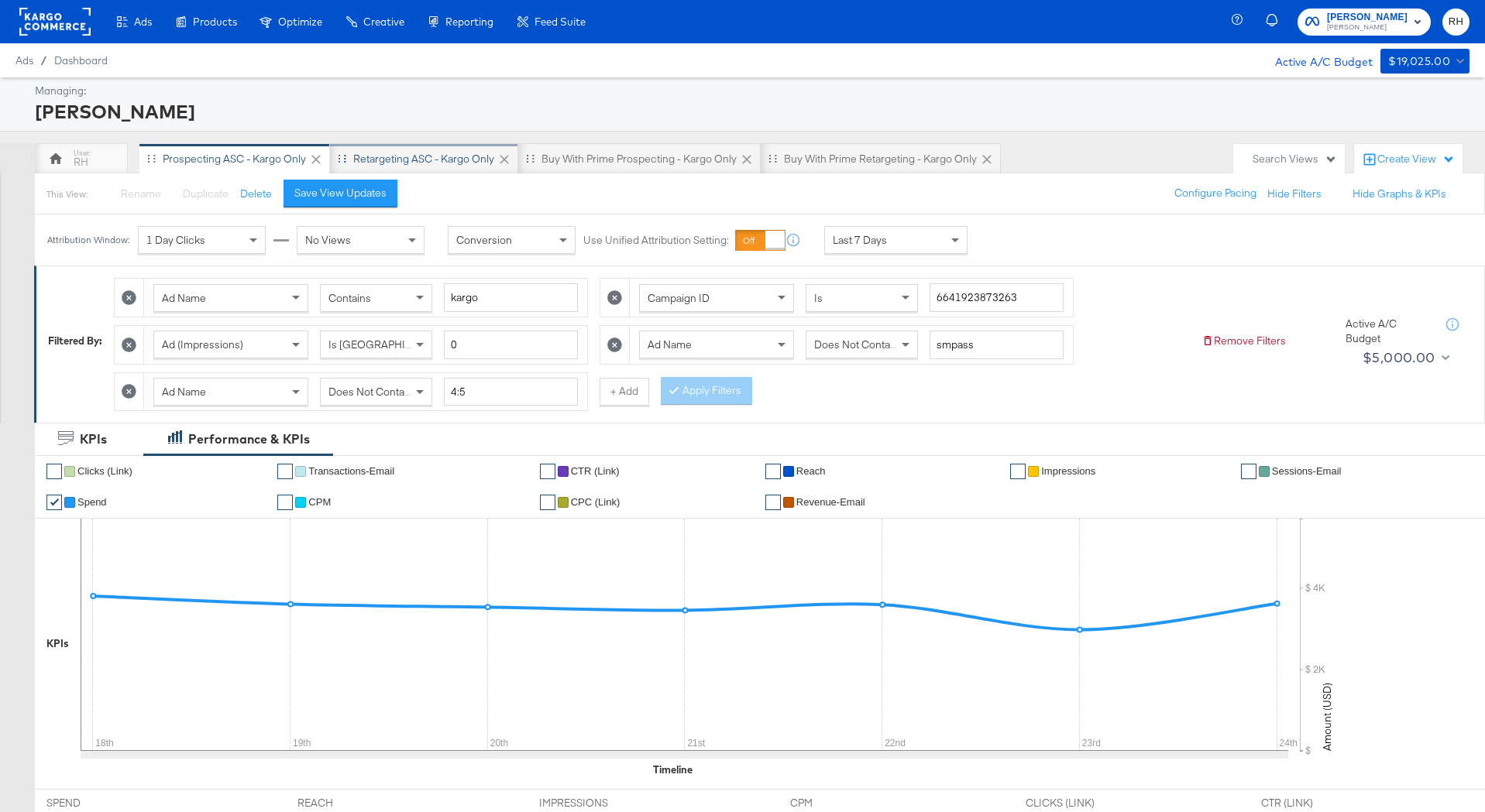
click at [459, 165] on div "Retargeting ASC - Kargo only" at bounding box center [423, 159] width 141 height 15
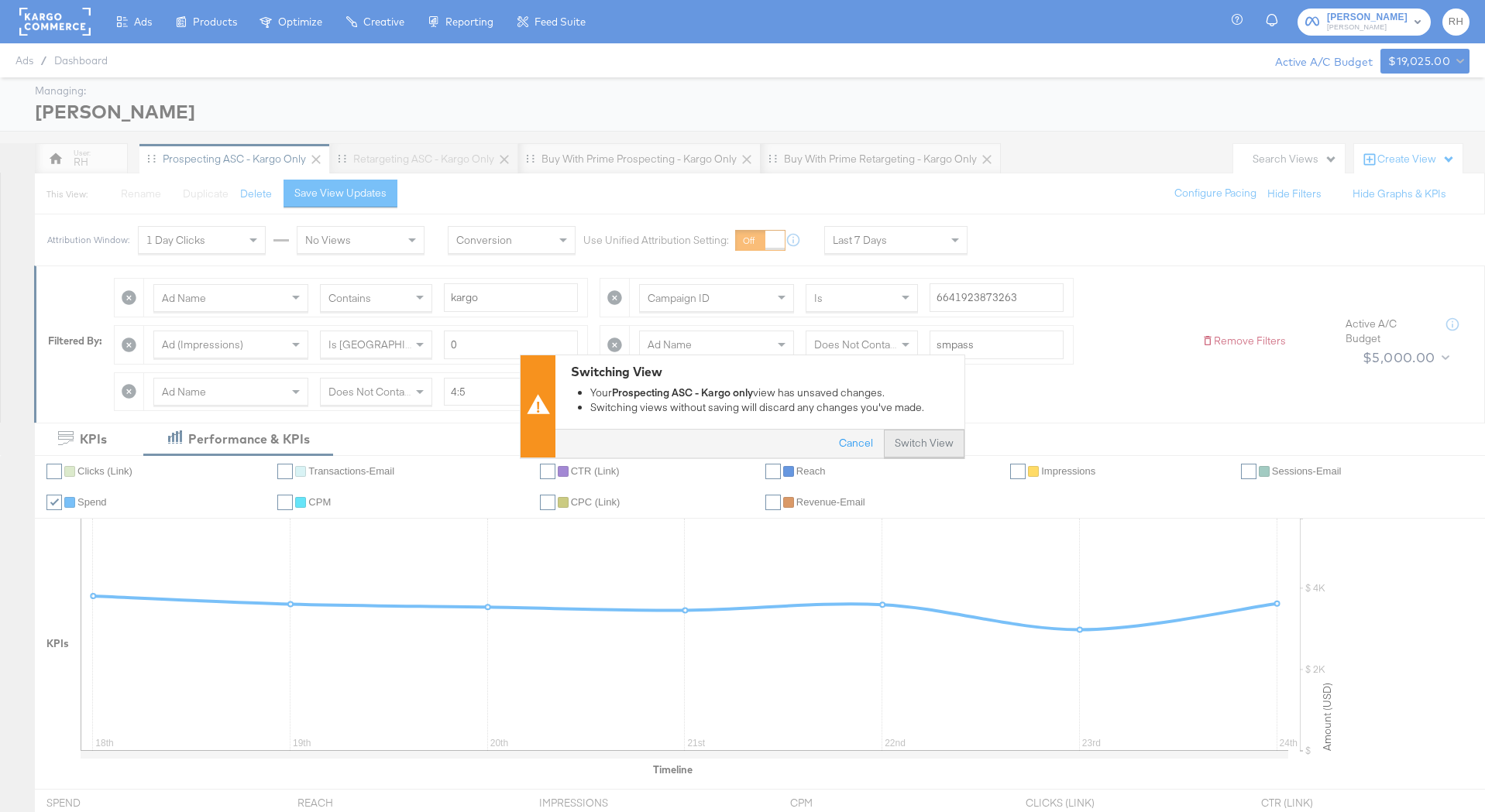
click at [930, 451] on button "Switch View" at bounding box center [924, 443] width 81 height 28
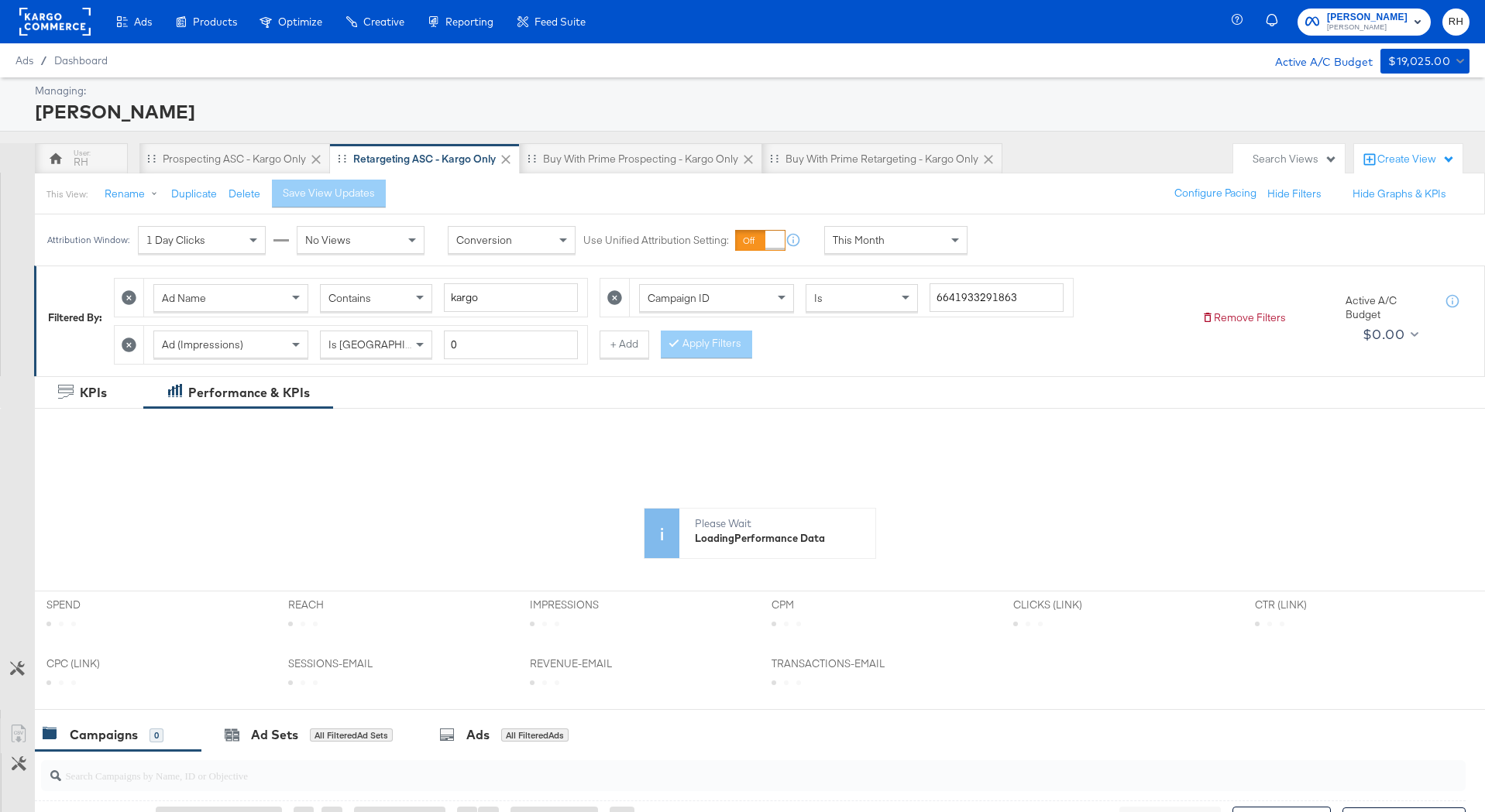
click at [914, 238] on div "This Month" at bounding box center [896, 240] width 142 height 27
click at [627, 346] on button "+ Add" at bounding box center [625, 344] width 50 height 28
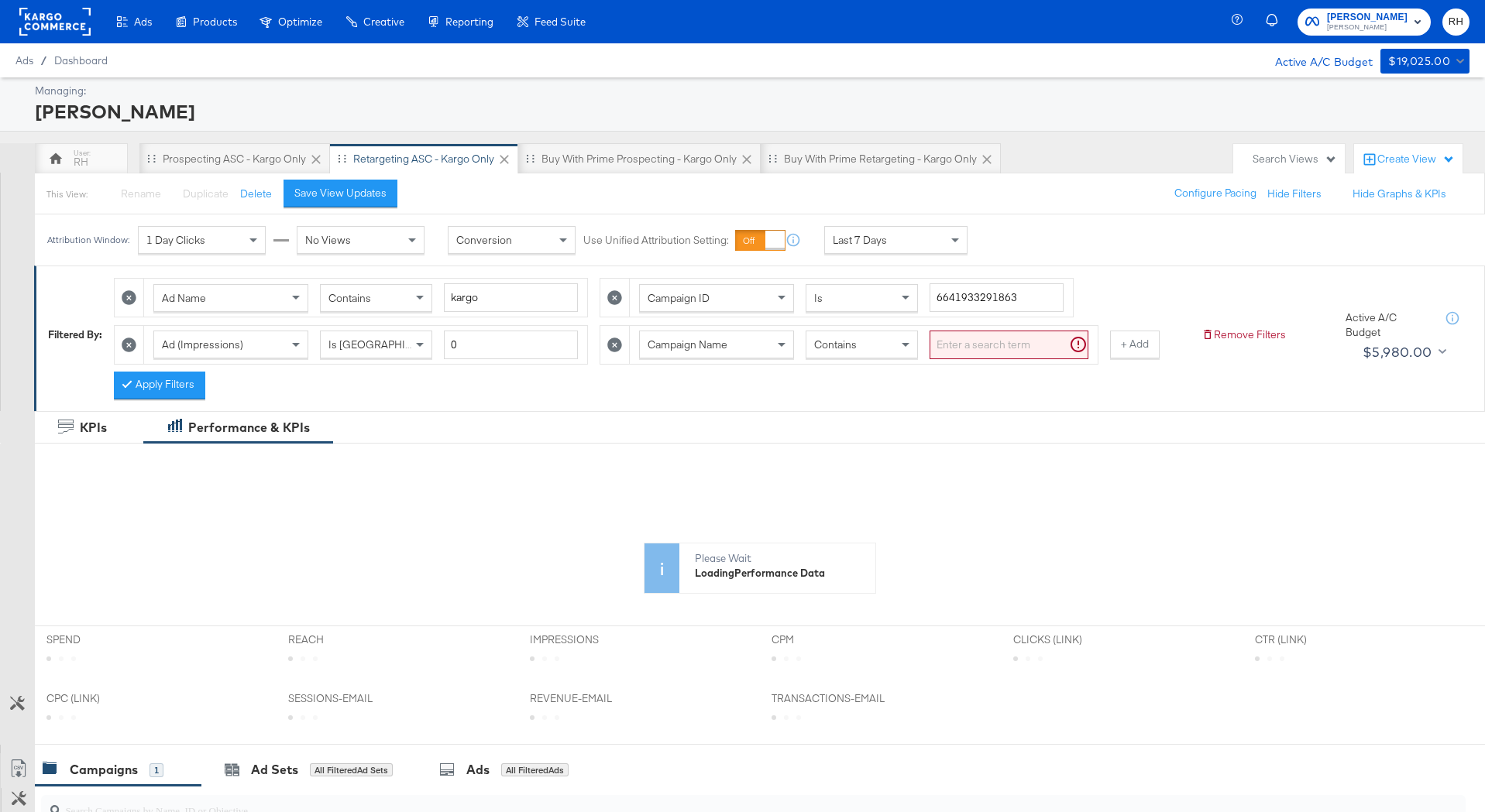
click at [707, 348] on span "Campaign Name" at bounding box center [688, 345] width 80 height 14
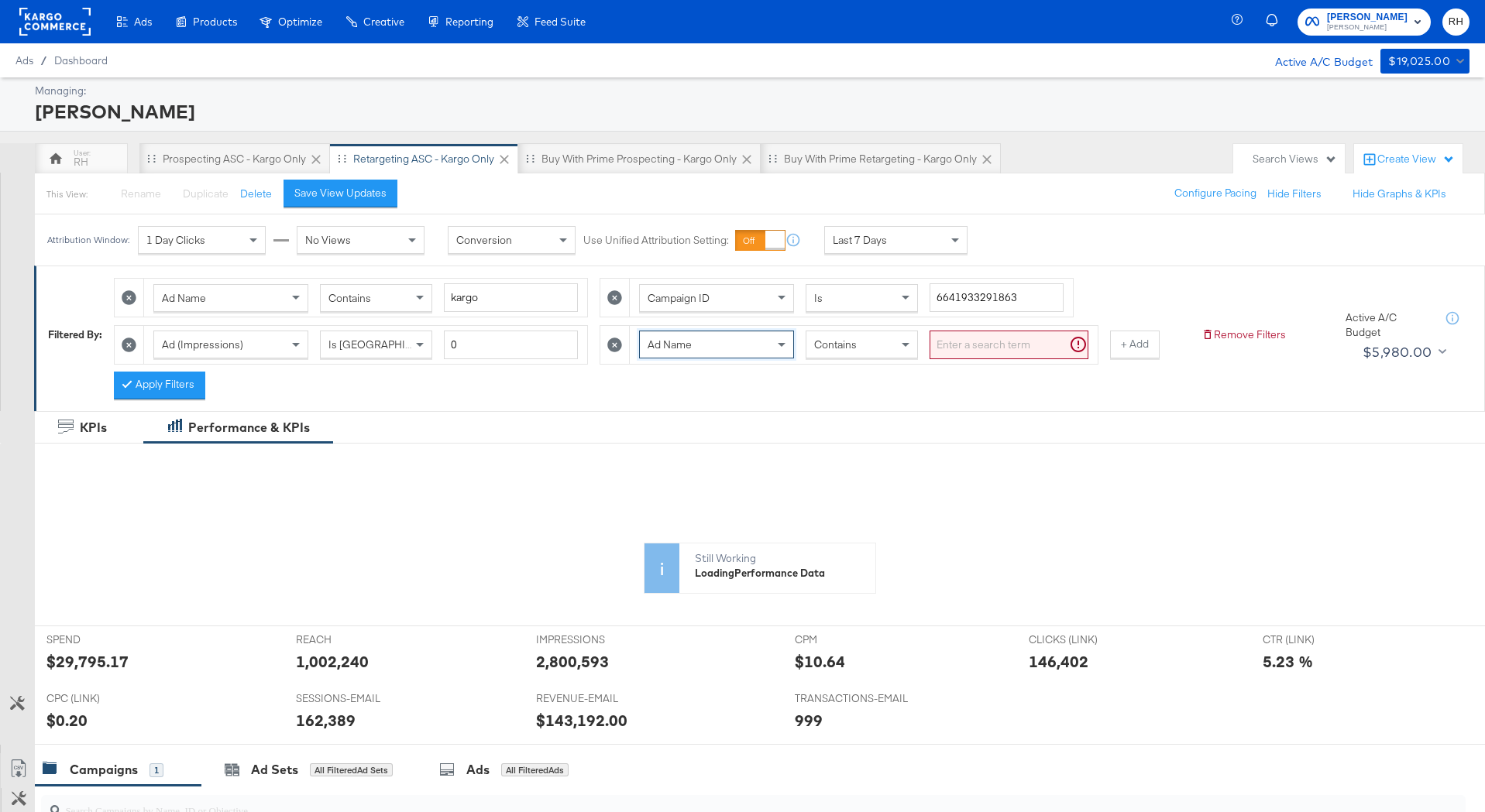
click at [849, 345] on span "Contains" at bounding box center [835, 345] width 43 height 14
click at [954, 351] on input "search" at bounding box center [1009, 345] width 159 height 28
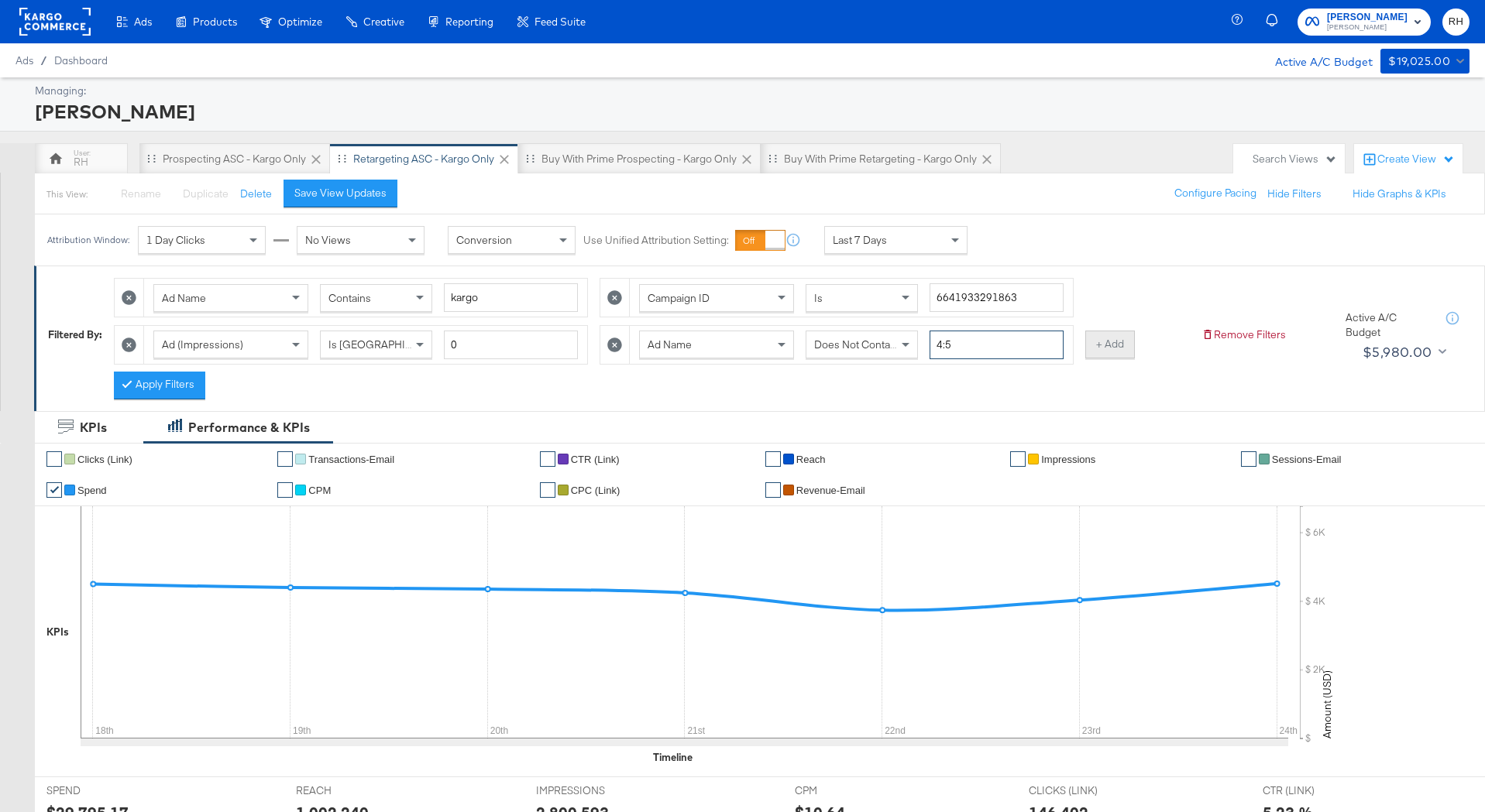
type input "4:5"
click at [1106, 346] on button "+ Add" at bounding box center [1110, 344] width 50 height 28
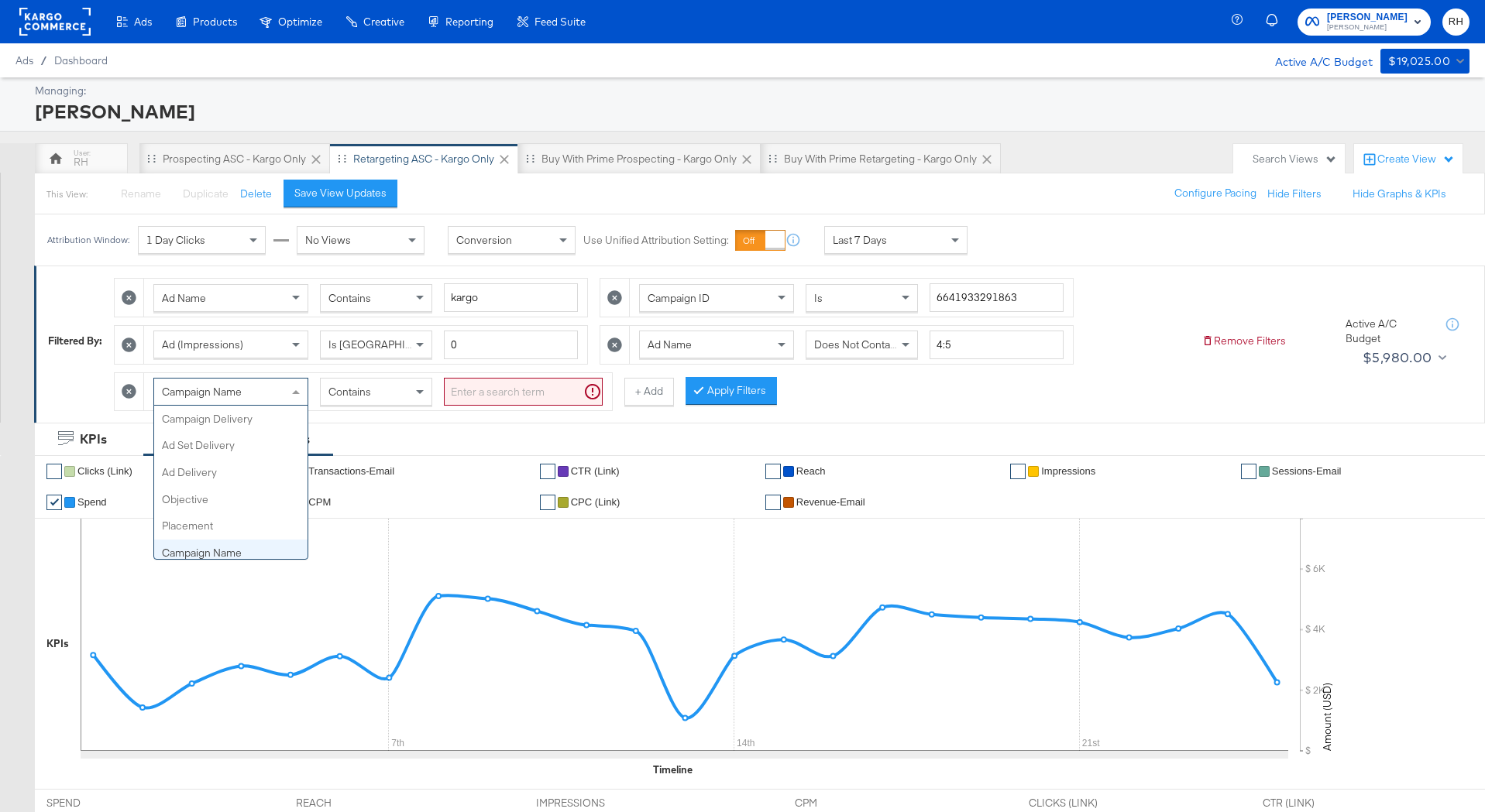
click at [285, 395] on div "Campaign Name" at bounding box center [230, 392] width 154 height 27
click at [395, 388] on div "Contains" at bounding box center [376, 392] width 111 height 27
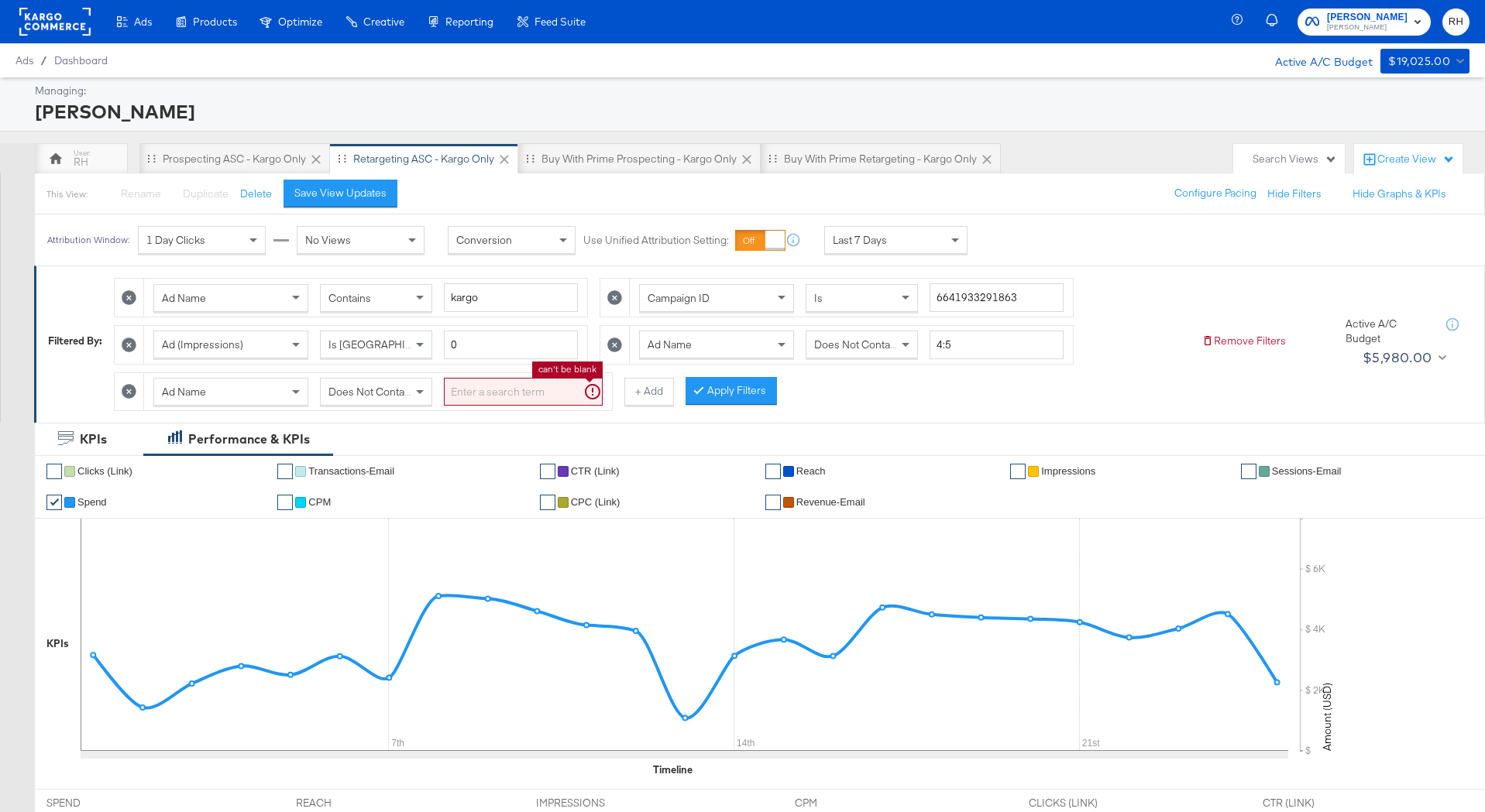
click at [472, 380] on input "search" at bounding box center [523, 392] width 159 height 28
type input "smpass"
click at [719, 401] on button "Apply Filters" at bounding box center [706, 390] width 92 height 28
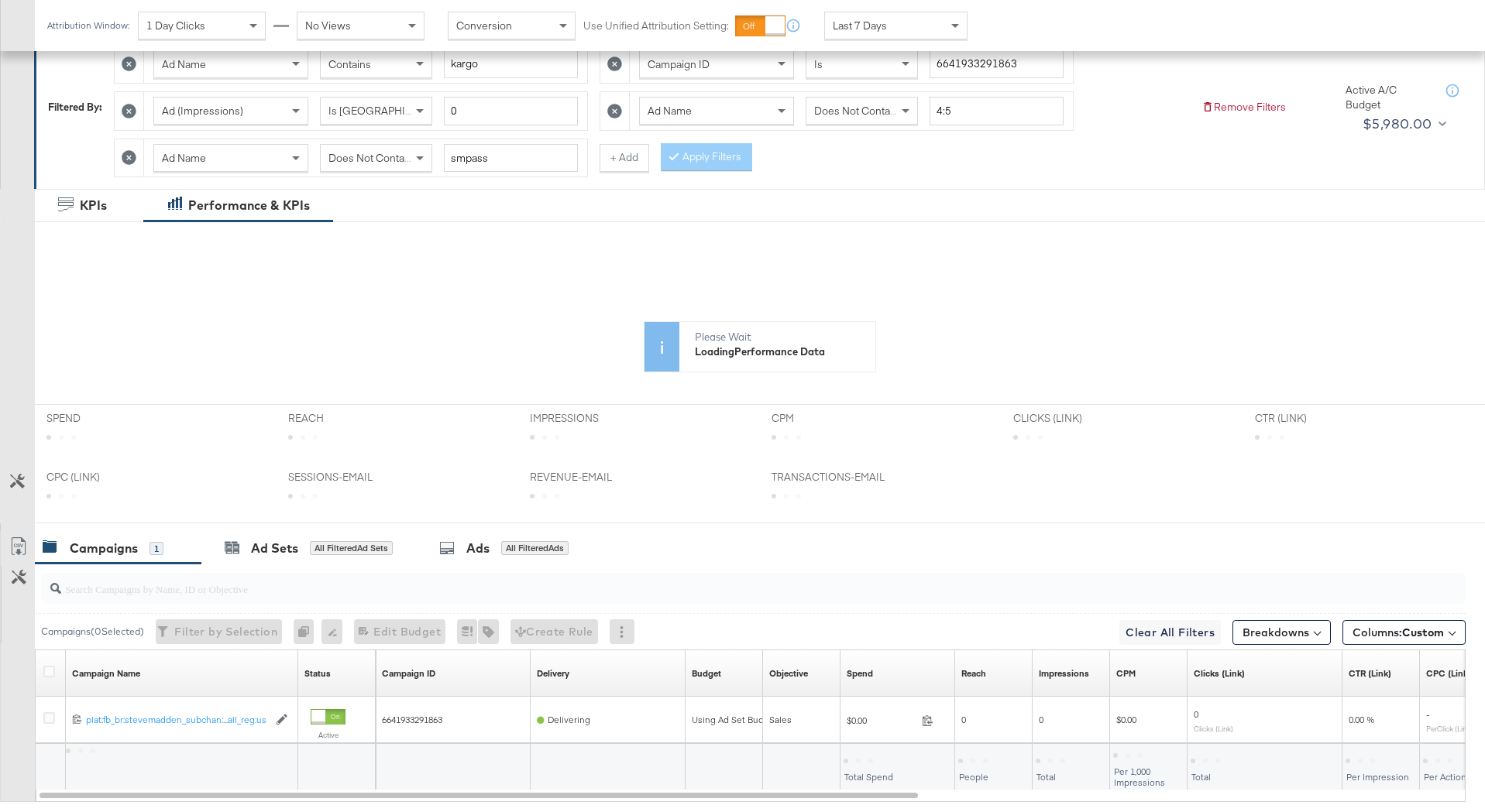
scroll to position [325, 0]
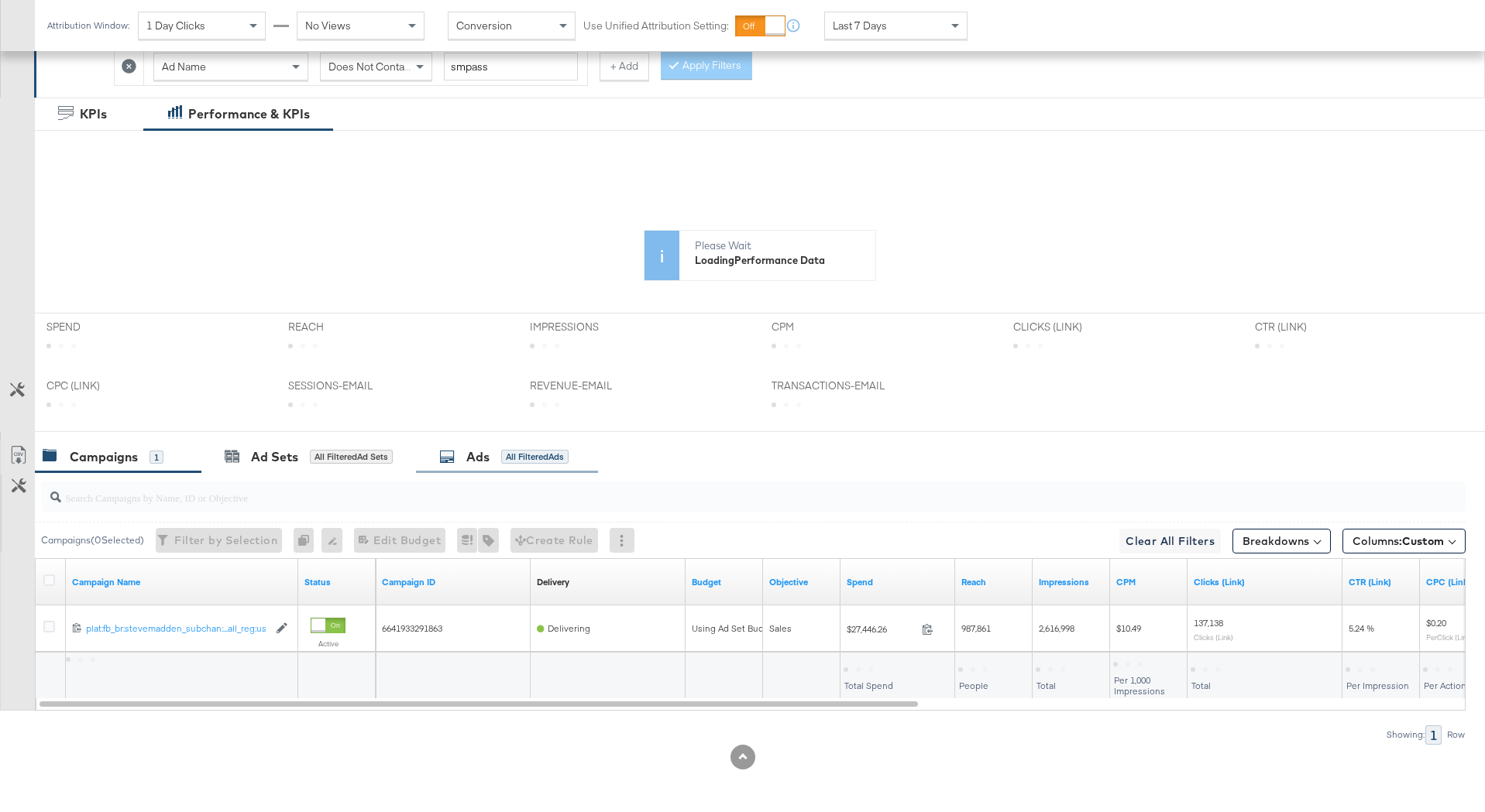
click at [510, 463] on div "All Filtered Ads" at bounding box center [535, 457] width 68 height 14
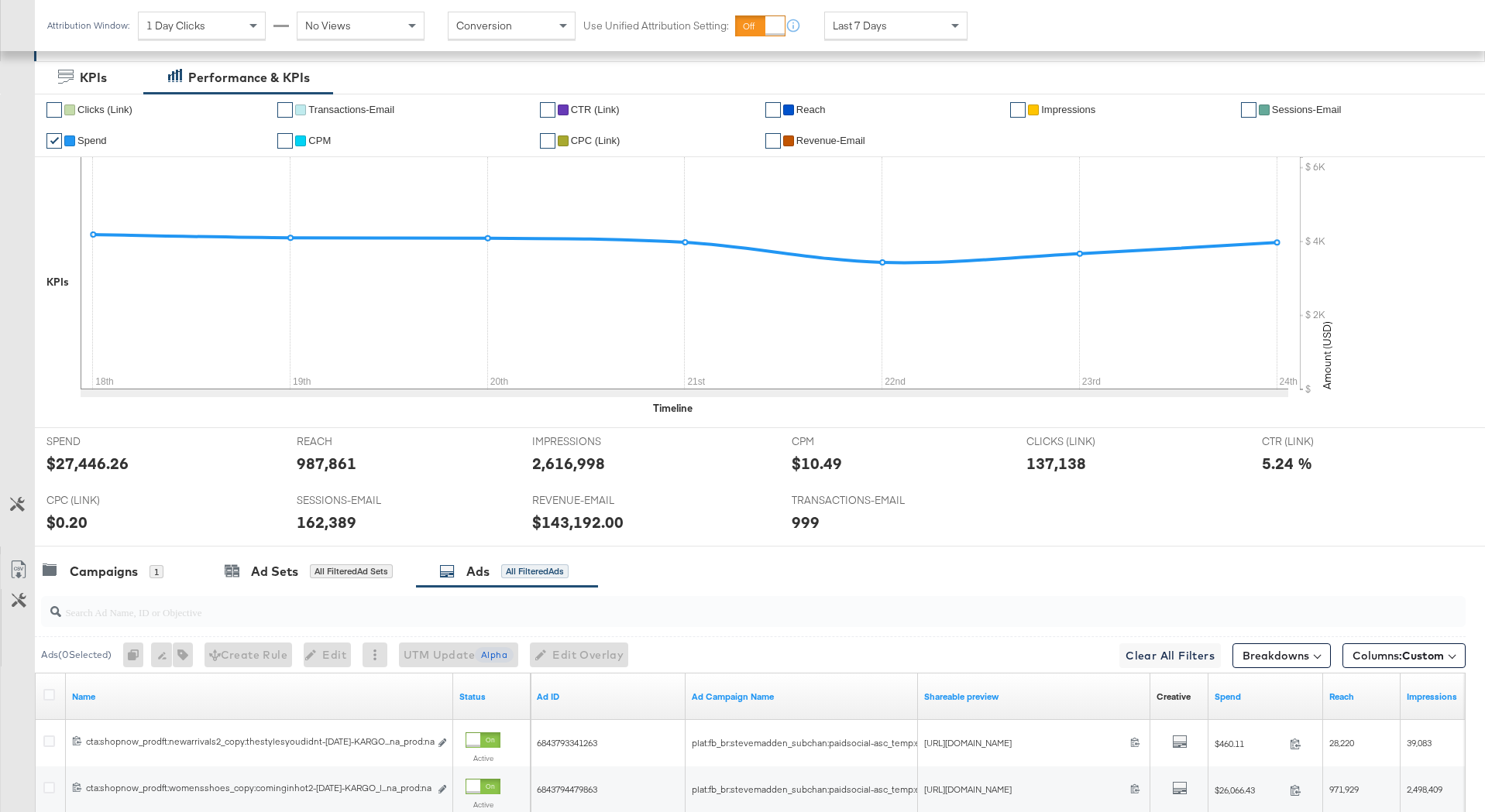
scroll to position [569, 0]
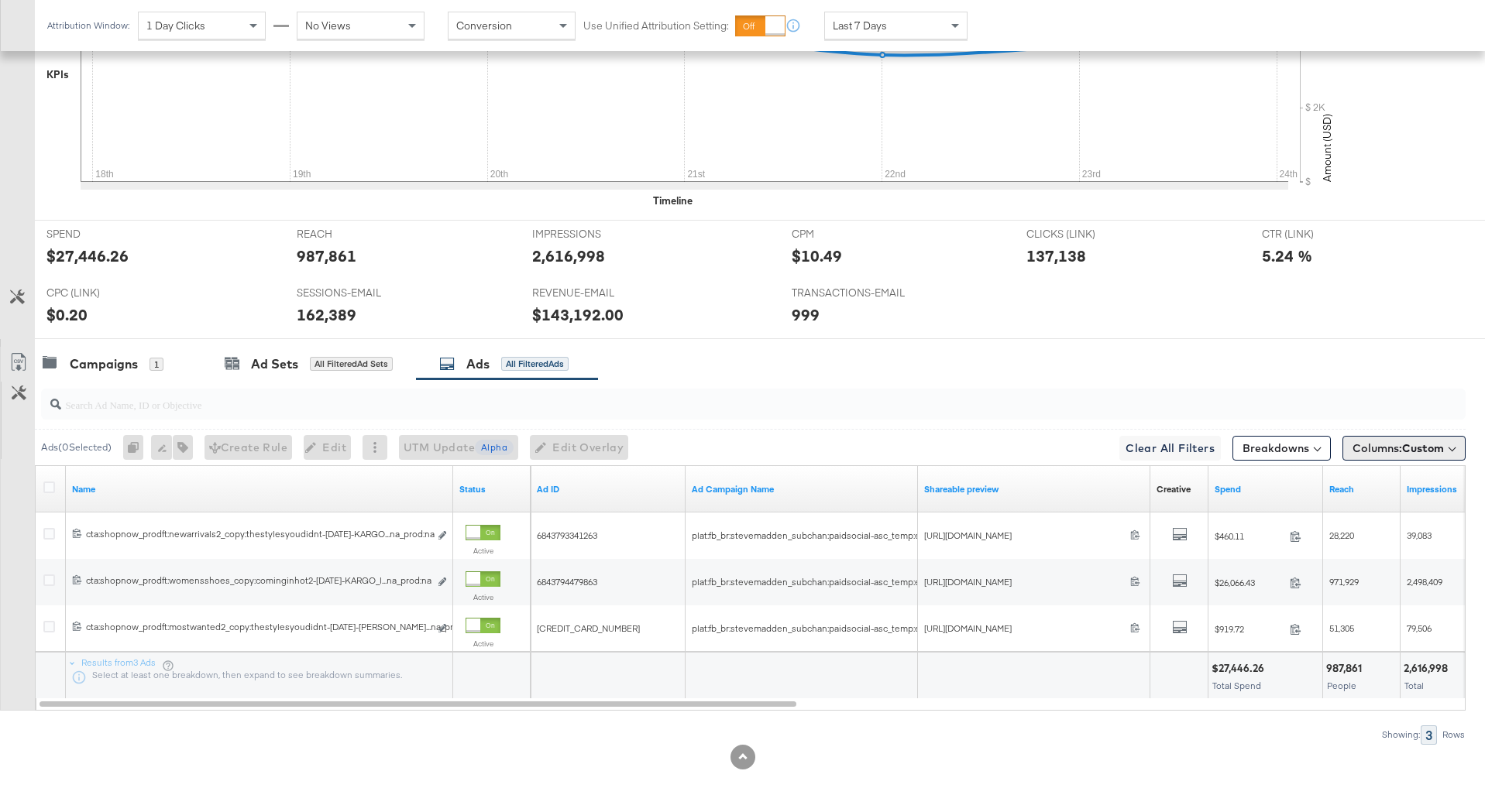
click at [1415, 450] on span "Custom" at bounding box center [1423, 449] width 42 height 14
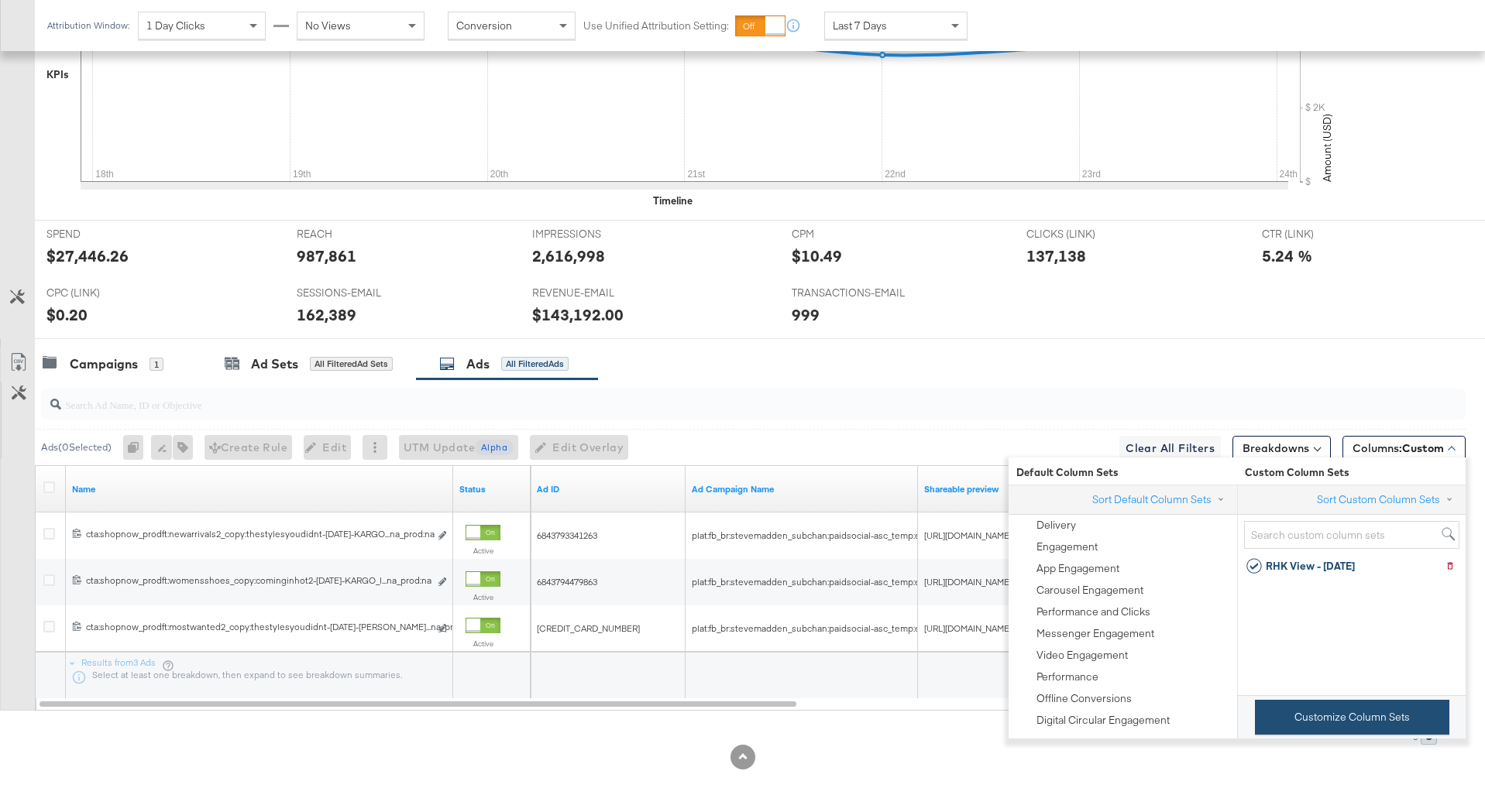
click at [1329, 712] on button "Customize Column Sets" at bounding box center [1352, 717] width 195 height 35
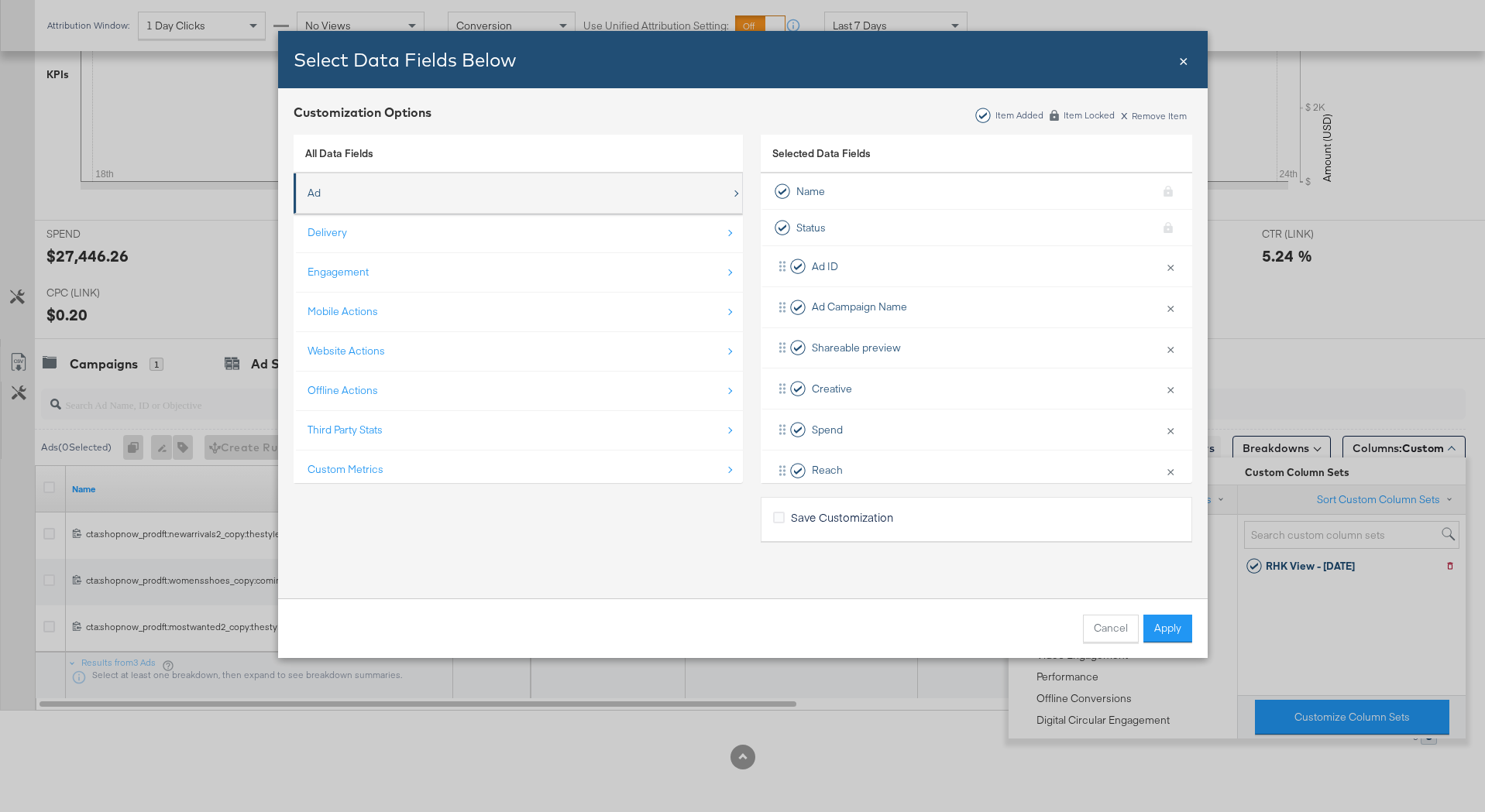
click at [406, 195] on div "Ad" at bounding box center [519, 194] width 424 height 32
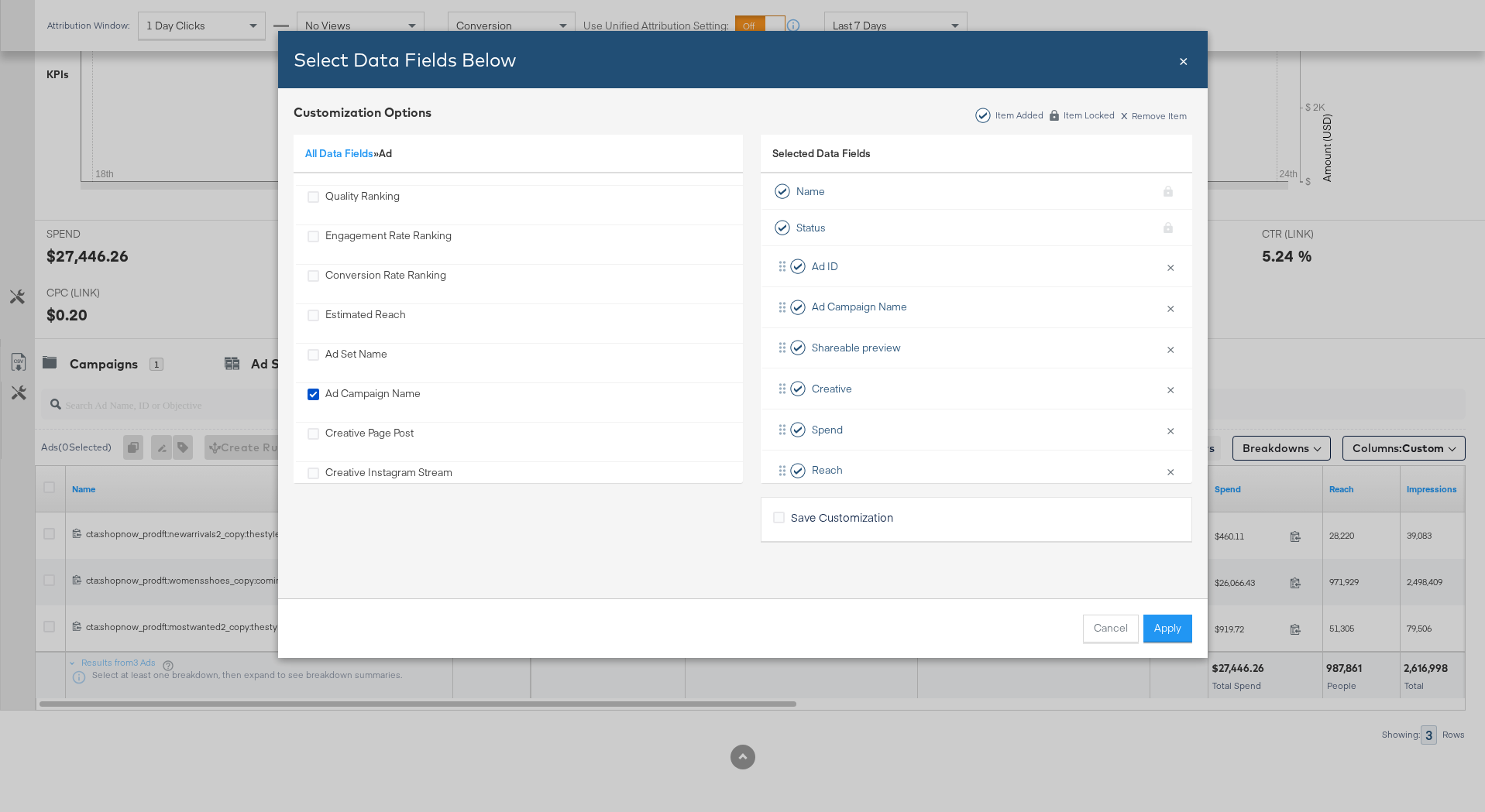
scroll to position [243, 0]
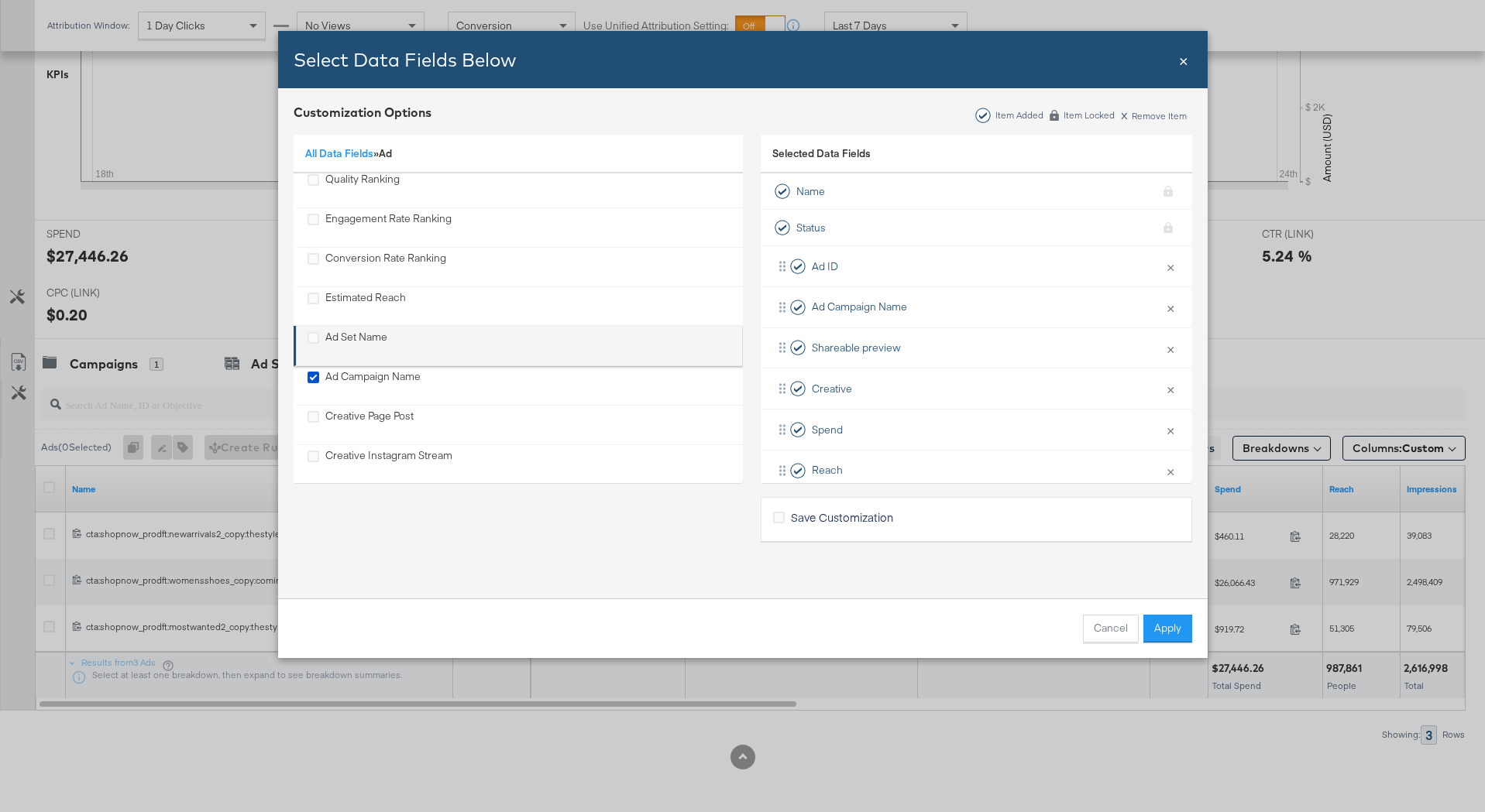
click at [364, 334] on div "Ad Set Name" at bounding box center [356, 346] width 62 height 32
drag, startPoint x: 778, startPoint y: 421, endPoint x: 782, endPoint y: 346, distance: 75.1
click at [782, 346] on div "Ad ID × Remove from KPIs Ad Campaign Name × Remove from KPIs Shareable preview …" at bounding box center [976, 591] width 431 height 694
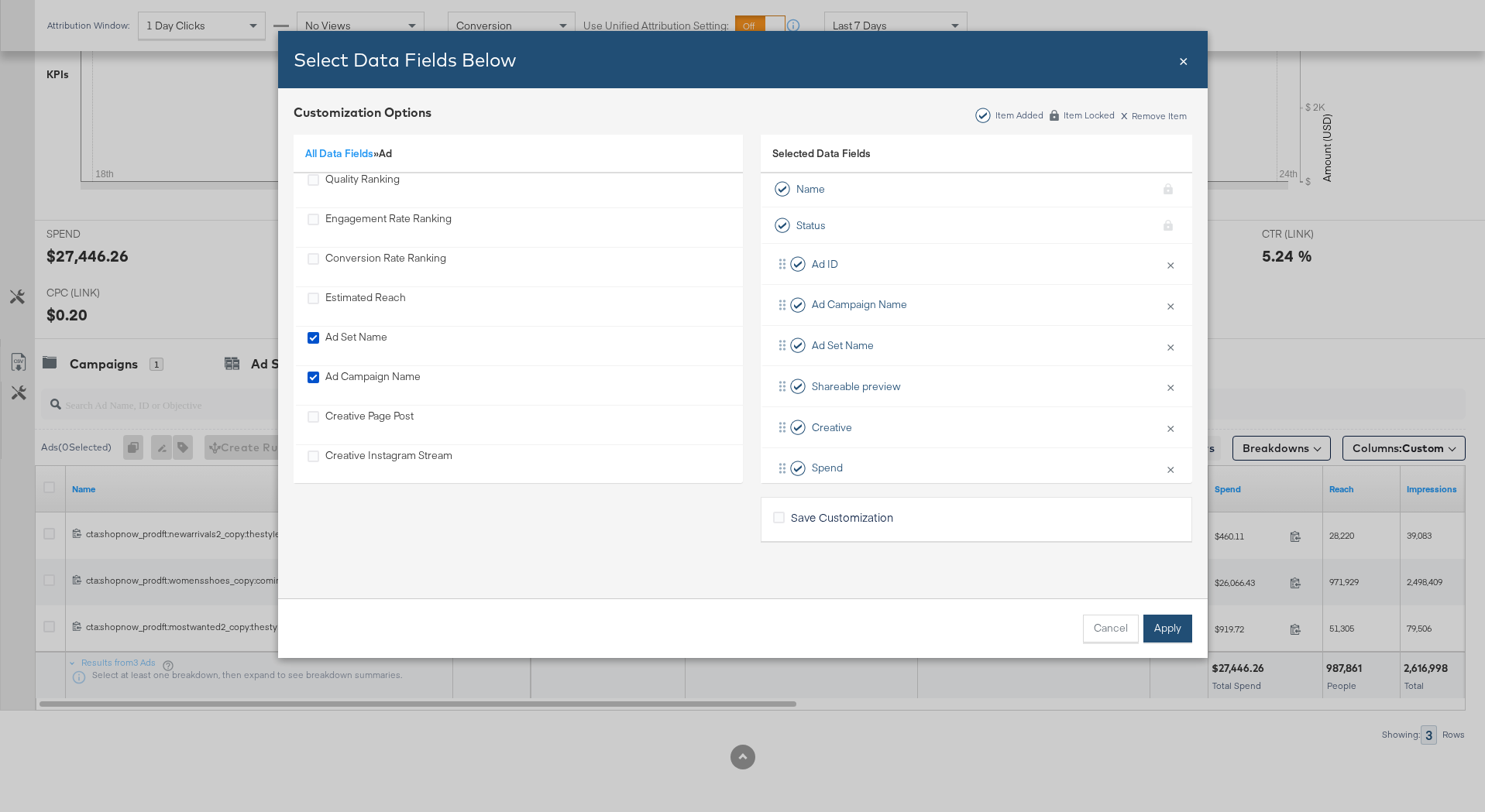
click at [1178, 625] on button "Apply" at bounding box center [1167, 628] width 49 height 28
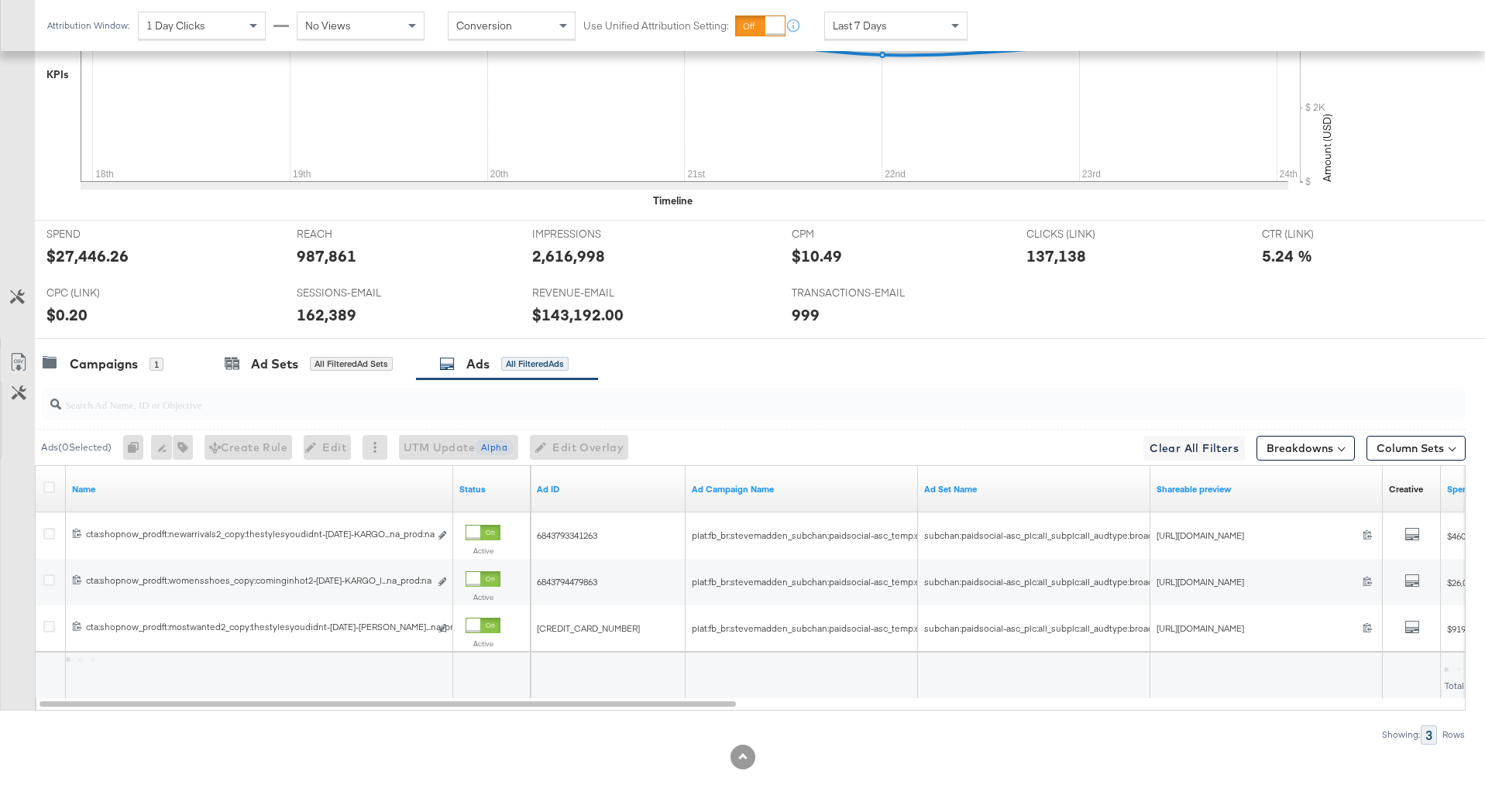
scroll to position [22, 0]
click at [46, 479] on div at bounding box center [52, 489] width 28 height 28
click at [49, 481] on div at bounding box center [52, 489] width 28 height 28
click at [49, 484] on icon at bounding box center [49, 487] width 12 height 12
click at [0, 0] on input "checkbox" at bounding box center [0, 0] width 0 height 0
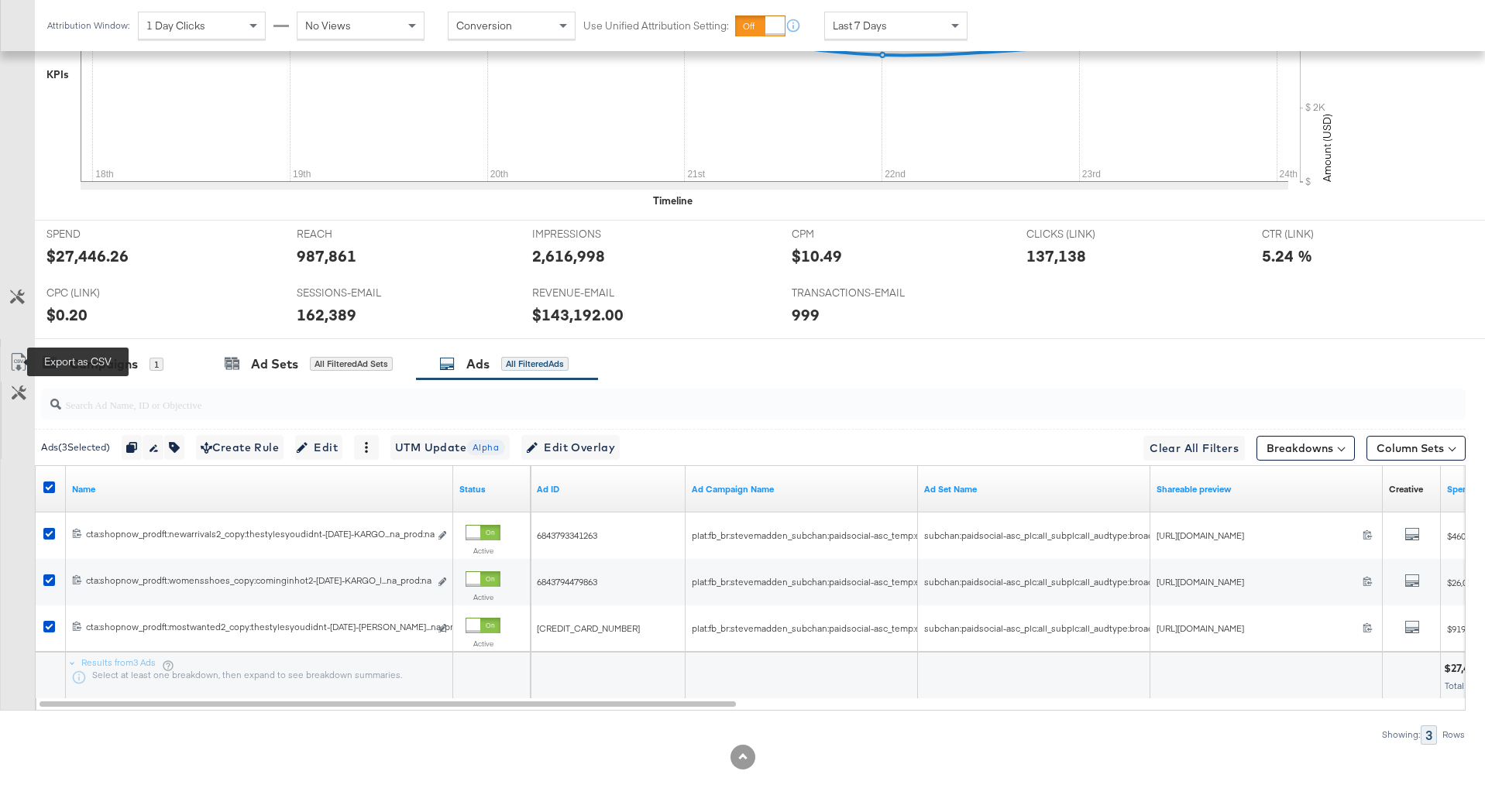
click at [21, 359] on icon at bounding box center [18, 362] width 19 height 19
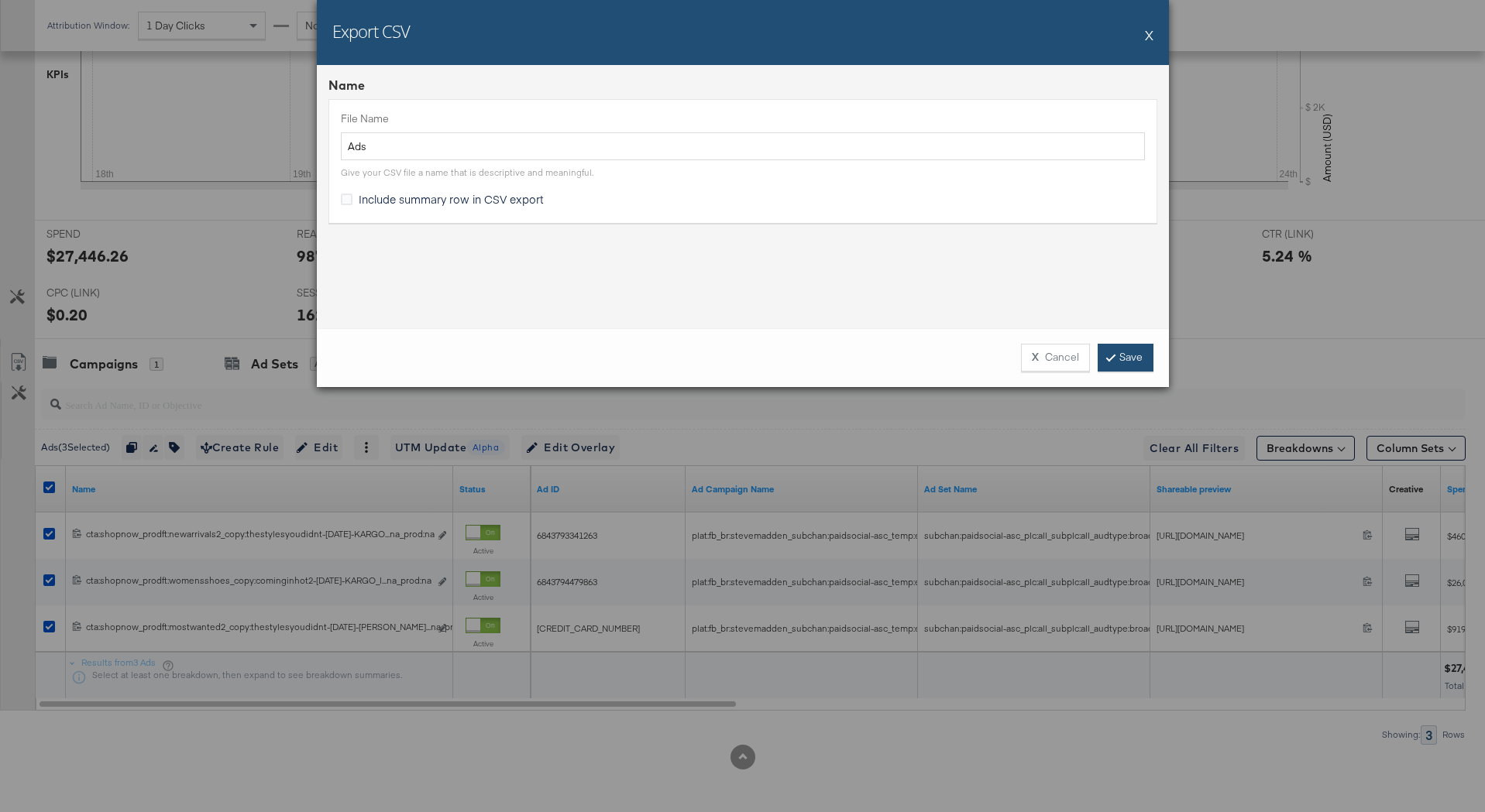
click at [1120, 347] on link "Save" at bounding box center [1125, 357] width 56 height 28
